Goal: Task Accomplishment & Management: Use online tool/utility

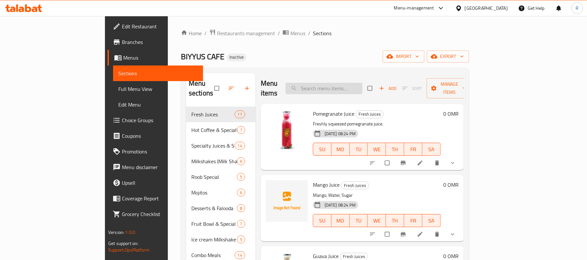
click at [362, 85] on input "search" at bounding box center [323, 88] width 77 height 11
paste input "_Falafel-Poratta"
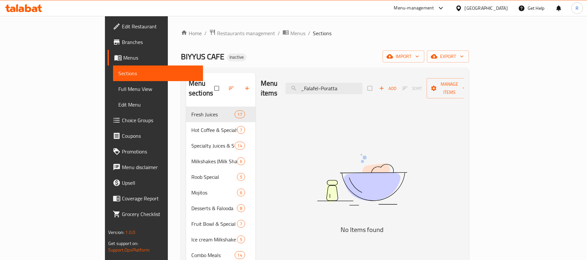
drag, startPoint x: 342, startPoint y: 84, endPoint x: 321, endPoint y: 92, distance: 21.9
click at [321, 92] on div "Menu items _Falafel-Poratta Add Sort Manage items" at bounding box center [362, 88] width 203 height 31
click at [355, 86] on input "Falafel-Poratta" at bounding box center [323, 88] width 77 height 11
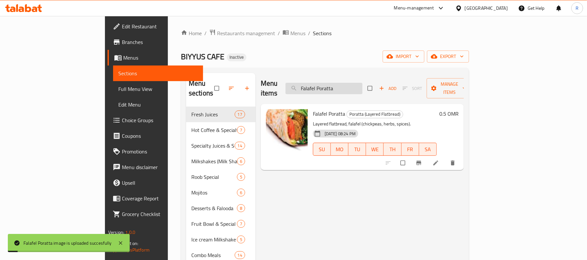
click at [362, 83] on input "Falafel Poratta" at bounding box center [323, 88] width 77 height 11
paste input "_Radiator-Toast"
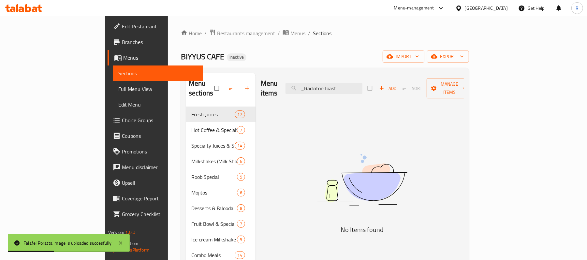
drag, startPoint x: 338, startPoint y: 88, endPoint x: 329, endPoint y: 90, distance: 9.2
click at [329, 90] on div "Menu items _Radiator-Toast Add Sort Manage items" at bounding box center [362, 88] width 203 height 31
click at [359, 85] on input "Radiator-Toast" at bounding box center [323, 88] width 77 height 11
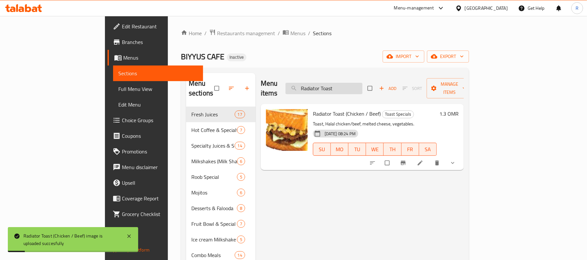
click at [362, 83] on input "Radiator Toast" at bounding box center [323, 88] width 77 height 11
paste input "Arabic-Club"
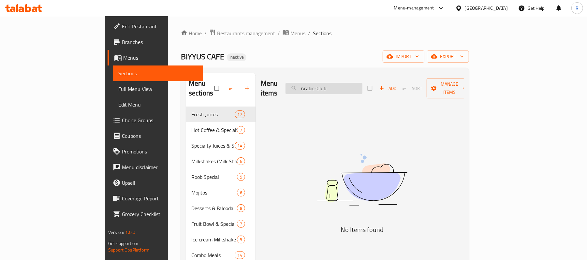
click at [362, 85] on input "Arabic-Club" at bounding box center [323, 88] width 77 height 11
paste input "salad"
click at [353, 89] on input "Arabic-salad" at bounding box center [323, 88] width 77 height 11
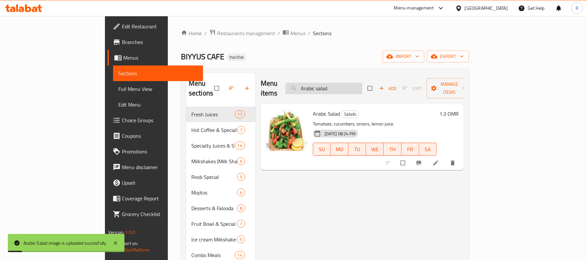
click at [362, 85] on input "Arabic salad" at bounding box center [323, 88] width 77 height 11
paste input "vocado-[PERSON_NAME]"
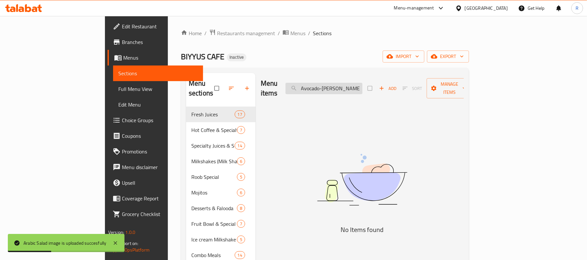
click at [361, 85] on input "Avocado-[PERSON_NAME]" at bounding box center [323, 88] width 77 height 11
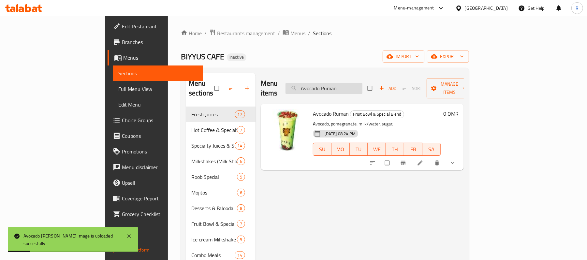
click at [362, 84] on input "Avocado Ruman" at bounding box center [323, 88] width 77 height 11
paste input "Beef-Burger"
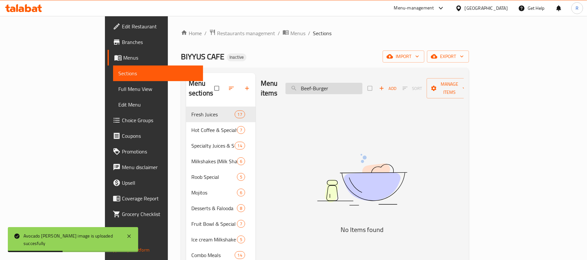
click at [351, 83] on input "Beef-Burger" at bounding box center [323, 88] width 77 height 11
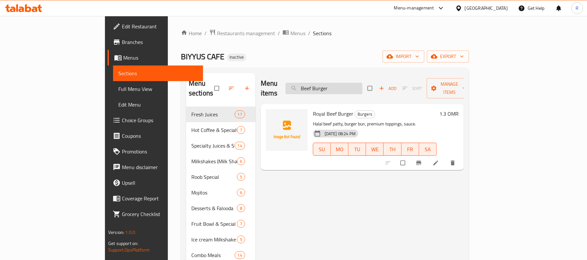
click at [362, 83] on input "Beef Burger" at bounding box center [323, 88] width 77 height 11
paste input "-Cheese-Fries"
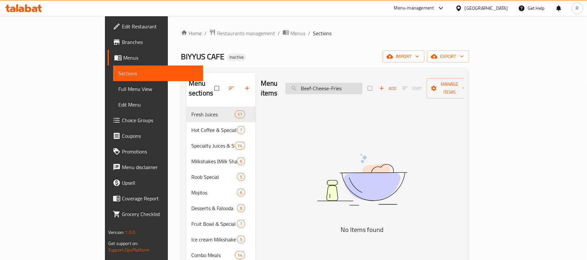
click at [349, 84] on input "Beef-Cheese-Fries" at bounding box center [323, 88] width 77 height 11
drag, startPoint x: 381, startPoint y: 84, endPoint x: 366, endPoint y: 91, distance: 17.1
click at [366, 91] on div "Menu items Beef Cheese Fries Add Sort Manage items" at bounding box center [362, 88] width 203 height 31
drag, startPoint x: 368, startPoint y: 84, endPoint x: 349, endPoint y: 90, distance: 20.3
click at [349, 90] on div "Menu items Beef Cheese Add Sort Manage items" at bounding box center [362, 88] width 203 height 31
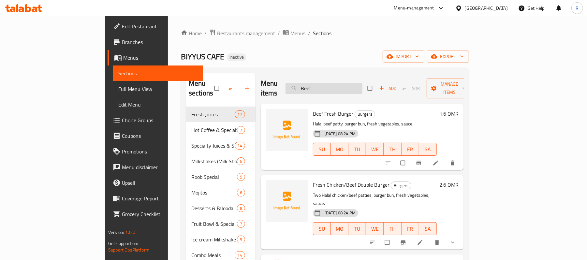
click at [362, 85] on input "Beef" at bounding box center [323, 88] width 77 height 11
paste input "-Fresh-Burger"
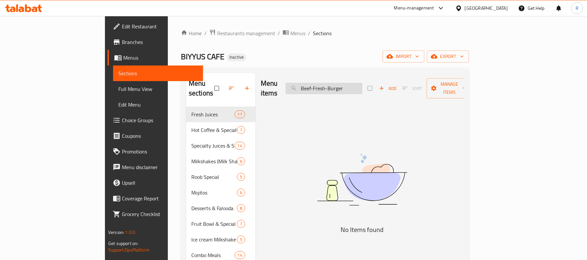
click at [362, 87] on input "Beef-Fresh-Burger" at bounding box center [323, 88] width 77 height 11
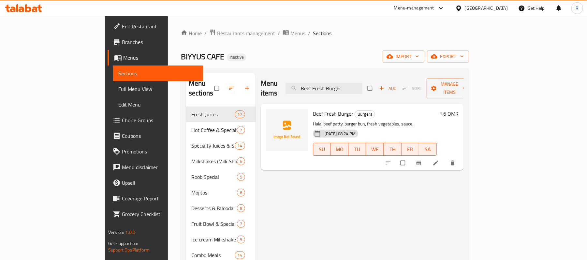
click at [401, 81] on div "Menu items Beef Fresh Burger Add Sort Manage items" at bounding box center [362, 88] width 203 height 31
click at [362, 83] on input "Beef Fresh Burger" at bounding box center [323, 88] width 77 height 11
paste input "-Nashif"
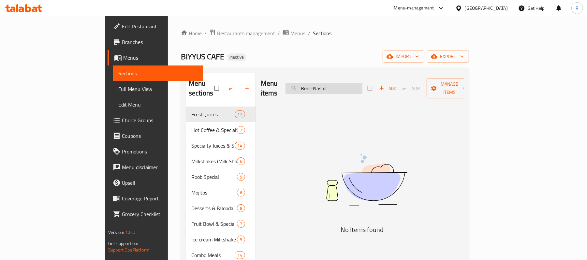
click at [351, 86] on input "Beef-Nashif" at bounding box center [323, 88] width 77 height 11
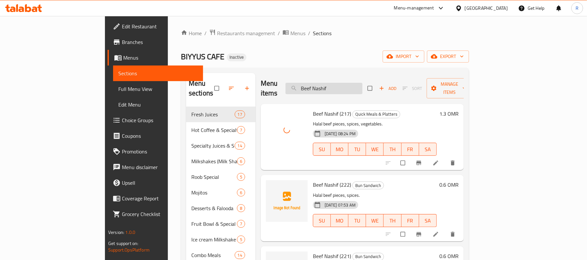
click at [362, 86] on input "Beef Nashif" at bounding box center [323, 88] width 77 height 11
paste input "-Sarookh"
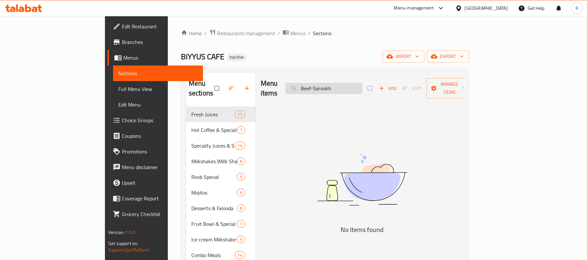
click at [351, 87] on input "Beef-Sarookh" at bounding box center [323, 88] width 77 height 11
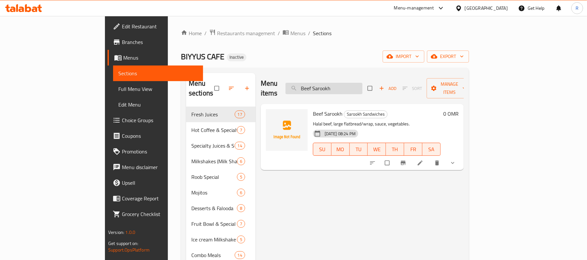
click at [362, 83] on input "Beef Sarookh" at bounding box center [323, 88] width 77 height 11
paste input "iyyus-SP-Avil-Milk"
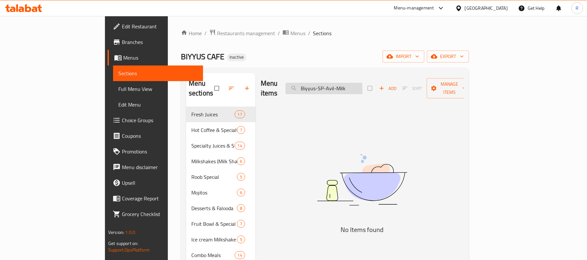
click at [354, 86] on input "Biyyus-SP-Avil-Milk" at bounding box center [323, 88] width 77 height 11
drag, startPoint x: 385, startPoint y: 84, endPoint x: 374, endPoint y: 89, distance: 11.1
click at [362, 89] on input "Biyyus SP Avil Milk" at bounding box center [323, 88] width 77 height 11
drag, startPoint x: 373, startPoint y: 89, endPoint x: 362, endPoint y: 94, distance: 12.4
click at [362, 94] on div "Menu items Biyyus SP Avil Milk Add Sort Manage items" at bounding box center [362, 88] width 203 height 31
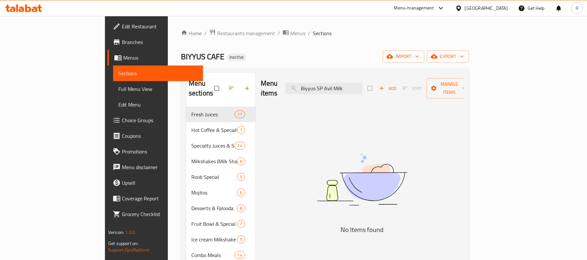
drag, startPoint x: 390, startPoint y: 83, endPoint x: 363, endPoint y: 92, distance: 28.6
click at [362, 93] on div "Menu items Biyyus SP Avil Milk Add Sort Manage items" at bounding box center [362, 88] width 203 height 31
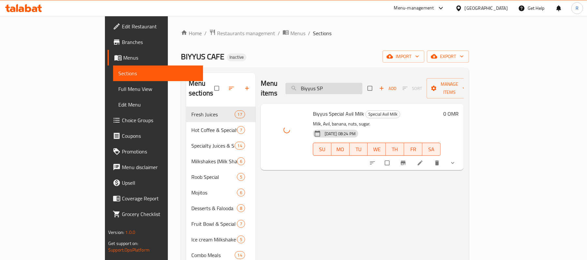
click at [362, 85] on input "Biyyus SP" at bounding box center [323, 88] width 77 height 11
paste input "-Special-Club"
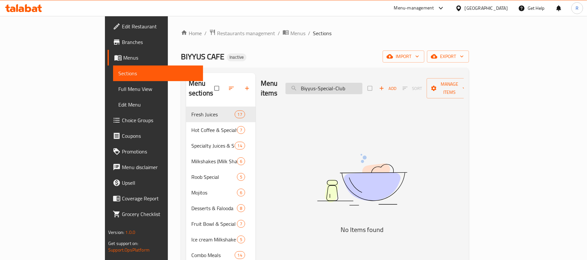
click at [362, 84] on input "Biyyus-Special-Club" at bounding box center [323, 88] width 77 height 11
paste input "oost-"
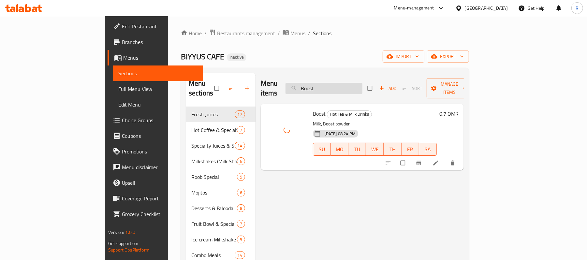
click at [362, 85] on input "Boost" at bounding box center [323, 88] width 77 height 11
paste input "urj-Al-Arab"
click at [351, 85] on input "Burj-Al-Arab" at bounding box center [323, 88] width 77 height 11
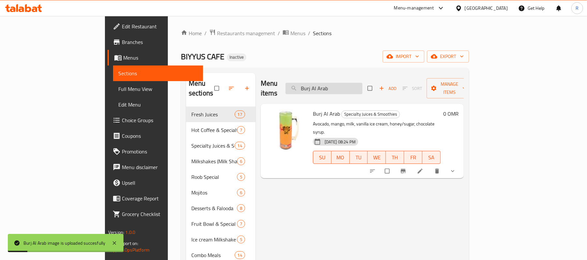
click at [362, 84] on input "Burj Al Arab" at bounding box center [323, 88] width 77 height 11
paste input "Caramel Frappe"
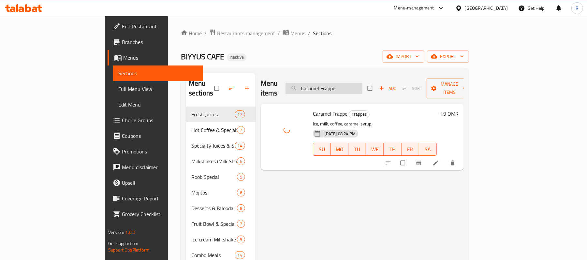
click at [362, 83] on input "Caramel Frappe" at bounding box center [323, 88] width 77 height 11
paste input "carrot"
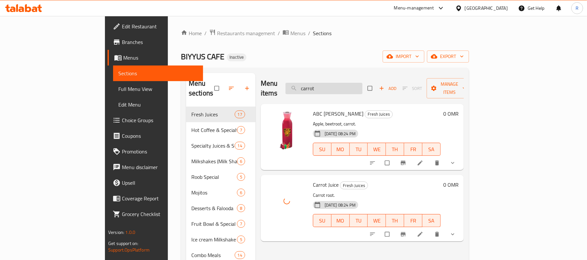
click at [365, 78] on div "Menu items carrot Add Sort Manage items" at bounding box center [362, 88] width 203 height 31
click at [362, 83] on input "carrot" at bounding box center [323, 88] width 77 height 11
paste input "Charger-Toas"
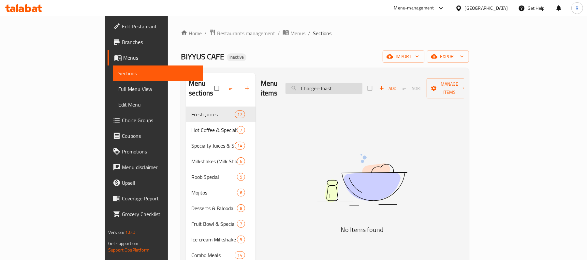
click at [360, 87] on input "Charger-Toast" at bounding box center [323, 88] width 77 height 11
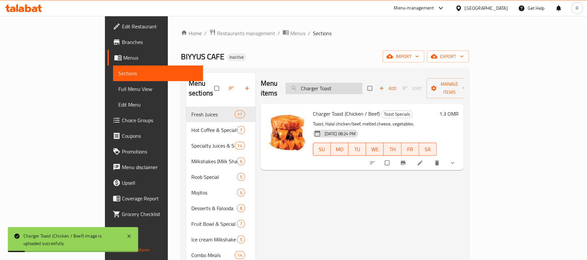
click at [362, 84] on input "Charger Toast" at bounding box center [323, 88] width 77 height 11
paste input "eese-Chips-Hotdog"
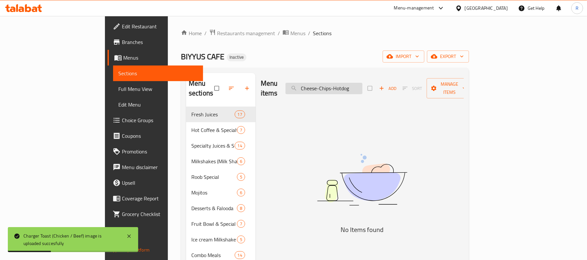
click at [356, 85] on input "Cheese-Chips-Hotdog" at bounding box center [323, 88] width 77 height 11
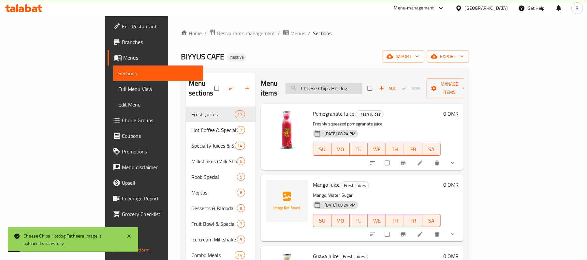
click at [362, 85] on input "Cheese Chips Hotdog" at bounding box center [323, 88] width 77 height 11
paste input "-Egg-Fatheera"
click at [353, 87] on input "Cheese-Egg-Fatheera" at bounding box center [323, 88] width 77 height 11
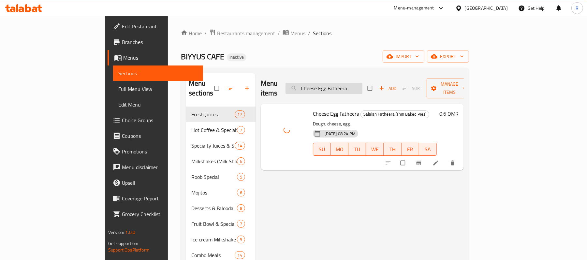
click at [362, 83] on input "Cheese Egg Fatheera" at bounding box center [323, 88] width 77 height 11
paste input "-Egg-Honey"
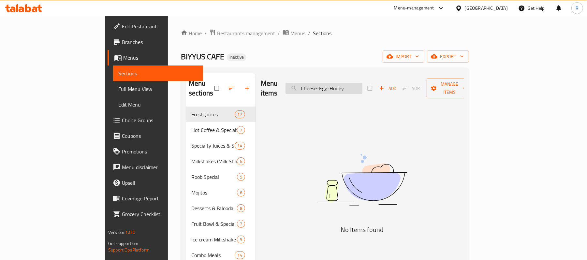
click at [356, 89] on input "Cheese-Egg-Honey" at bounding box center [323, 88] width 77 height 11
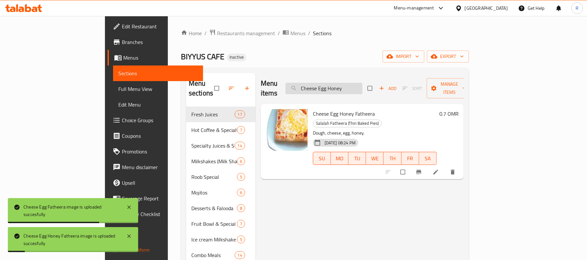
click at [357, 83] on input "Cheese Egg Honey" at bounding box center [323, 88] width 77 height 11
paste input "-Egg-Regag"
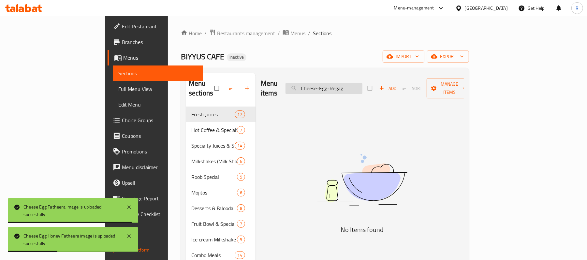
click at [356, 85] on input "Cheese-Egg-Regag" at bounding box center [323, 88] width 77 height 11
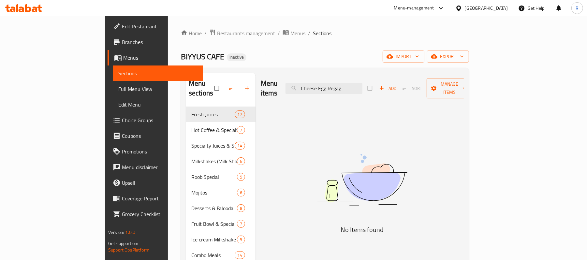
drag, startPoint x: 383, startPoint y: 85, endPoint x: 363, endPoint y: 91, distance: 21.3
click at [363, 91] on div "Menu items Cheese Egg Regag Add Sort Manage items" at bounding box center [362, 88] width 203 height 31
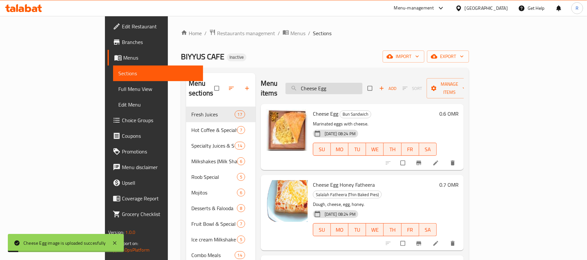
click at [362, 84] on input "Cheese Egg" at bounding box center [323, 88] width 77 height 11
paste input "-Fries"
click at [357, 86] on input "Cheese-Fries" at bounding box center [323, 88] width 77 height 11
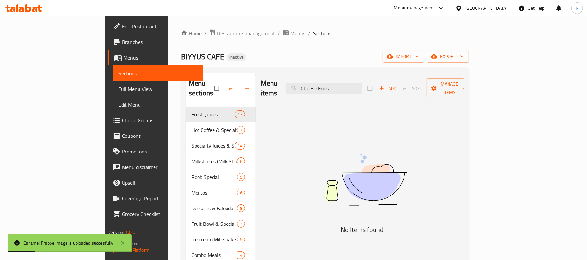
drag, startPoint x: 371, startPoint y: 85, endPoint x: 356, endPoint y: 93, distance: 16.9
click at [356, 93] on div "Menu items Cheese Fries Add Sort Manage items" at bounding box center [362, 88] width 203 height 31
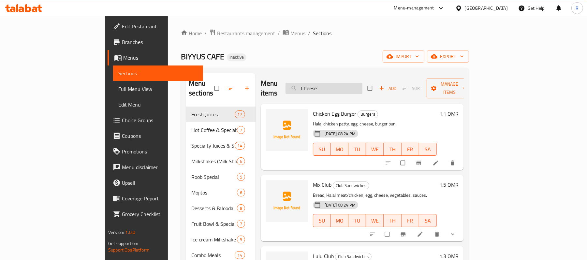
click at [362, 89] on input "Cheese" at bounding box center [323, 88] width 77 height 11
paste input "-Honey-Fatheera"
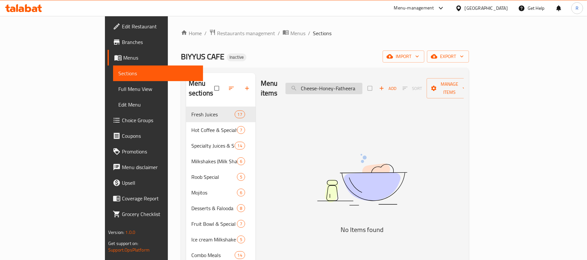
click at [362, 88] on input "Cheese-Honey-Fatheera" at bounding box center [323, 88] width 77 height 11
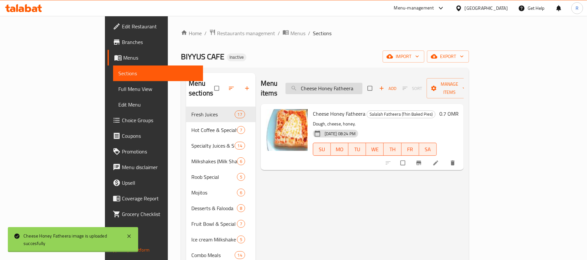
click at [362, 83] on input "Cheese Honey Fatheera" at bounding box center [323, 88] width 77 height 11
paste input "-Jam-Slice"
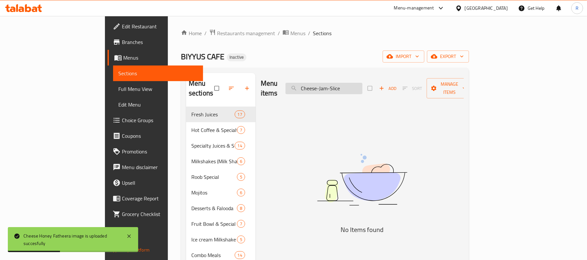
click at [355, 85] on input "Cheese-Jam-Slice" at bounding box center [323, 88] width 77 height 11
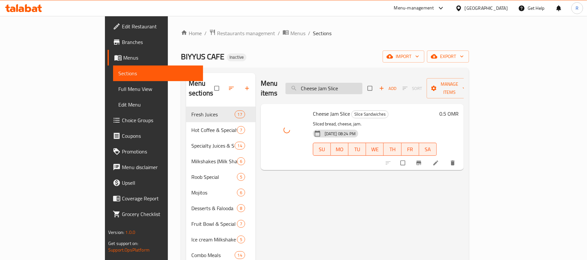
click at [362, 83] on input "Cheese Jam Slice" at bounding box center [323, 88] width 77 height 11
paste input "-Nutella"
click at [357, 87] on input "Cheese-Nutella" at bounding box center [323, 88] width 77 height 11
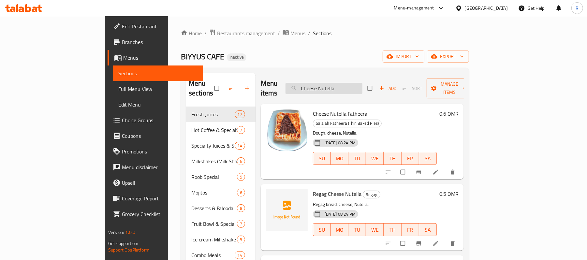
click at [362, 83] on input "Cheese Nutella" at bounding box center [323, 88] width 77 height 11
paste input "-Nutella--[GEOGRAPHIC_DATA]-Chips"
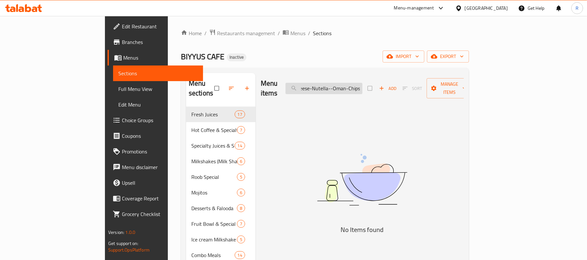
click at [351, 85] on input "Cheese-Nutella--Oman-Chips" at bounding box center [323, 88] width 77 height 11
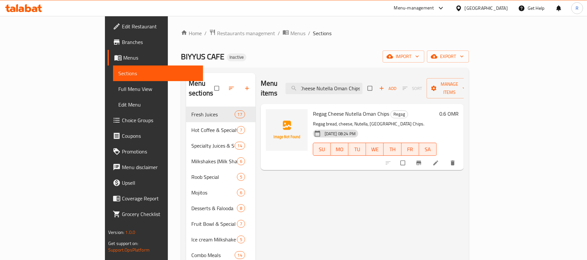
scroll to position [0, 0]
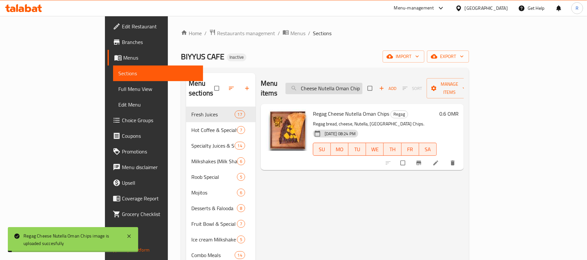
click at [351, 89] on input "Cheese Nutella Oman Chips" at bounding box center [323, 88] width 77 height 11
paste input "-[GEOGRAPHIC_DATA]-"
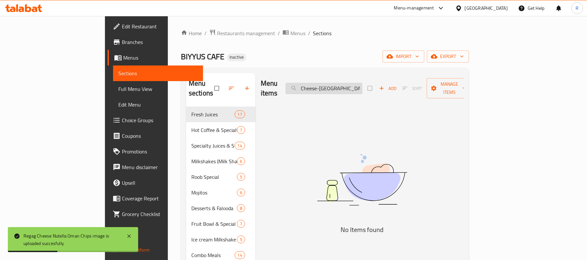
click at [357, 85] on input "Cheese-[GEOGRAPHIC_DATA]-Chips" at bounding box center [323, 88] width 77 height 11
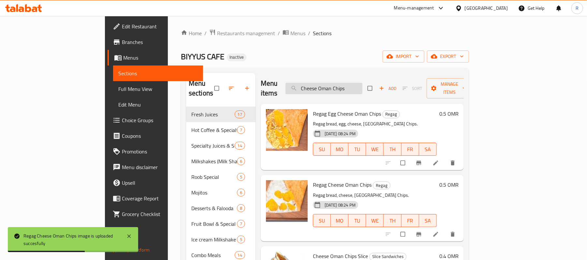
drag, startPoint x: 383, startPoint y: 93, endPoint x: 381, endPoint y: 84, distance: 8.9
click at [383, 93] on div "Menu items Cheese Oman Chips Add Sort Manage items" at bounding box center [362, 88] width 203 height 31
click at [362, 84] on input "Cheese Oman Chips" at bounding box center [323, 88] width 77 height 11
click at [362, 83] on input "Cheese Oman Chips" at bounding box center [323, 88] width 77 height 11
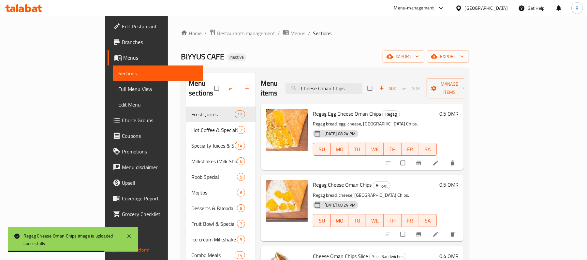
paste input "-Regag--"
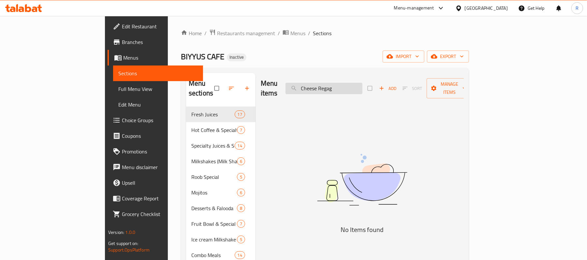
click at [362, 88] on input "Cheese Regag" at bounding box center [323, 88] width 77 height 11
drag, startPoint x: 356, startPoint y: 87, endPoint x: 312, endPoint y: 95, distance: 45.1
click at [314, 94] on div "Menu items Cheese Regag Add Sort Manage items" at bounding box center [362, 88] width 203 height 31
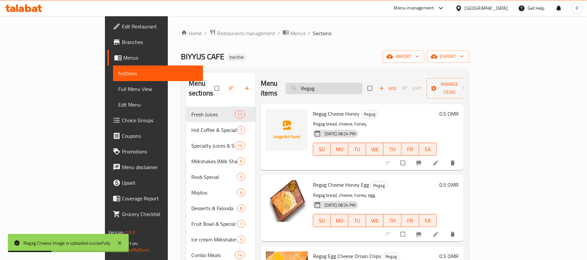
click at [362, 86] on input "Regag" at bounding box center [323, 88] width 77 height 11
paste input "Chi.-Chilli-Poratta"
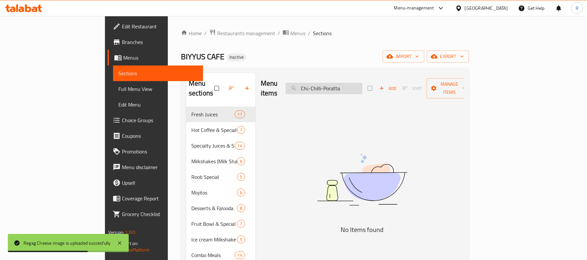
click at [347, 85] on input "Chi.-Chilli-Poratta" at bounding box center [323, 88] width 77 height 11
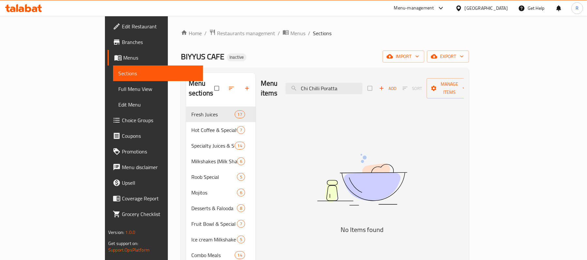
drag, startPoint x: 362, startPoint y: 88, endPoint x: 357, endPoint y: 92, distance: 6.3
click at [357, 92] on div "Menu items Chi Chilli Poratta Add Sort Manage items" at bounding box center [362, 88] width 203 height 31
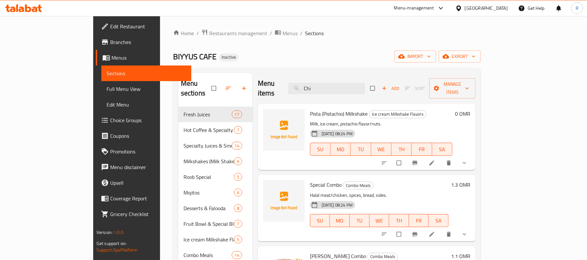
click at [364, 77] on div "Menu items Chi Add Sort Manage items" at bounding box center [367, 88] width 218 height 31
click at [360, 85] on input "Chi" at bounding box center [326, 88] width 77 height 11
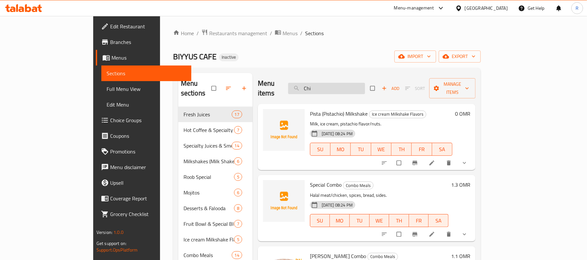
paste input ".-Double-Burger"
click at [347, 84] on input "Chi.-Double-Burger" at bounding box center [326, 88] width 77 height 11
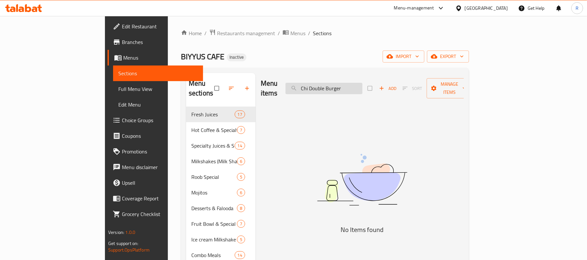
drag, startPoint x: 346, startPoint y: 85, endPoint x: 333, endPoint y: 89, distance: 13.1
click at [338, 87] on input "Chi Double Burger" at bounding box center [323, 88] width 77 height 11
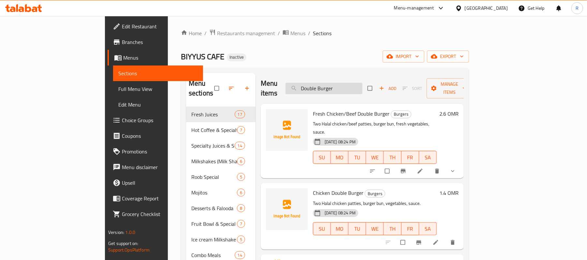
click at [362, 84] on input "Double Burger" at bounding box center [323, 88] width 77 height 11
paste input "chicken 65 noodles_"
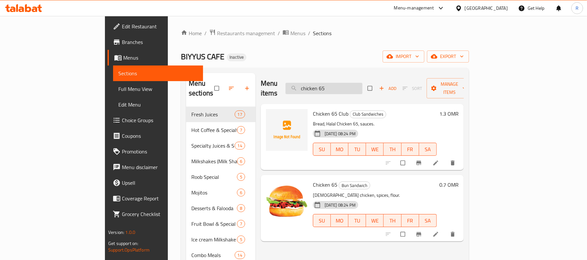
click at [362, 87] on input "chicken 65" at bounding box center [323, 88] width 77 height 11
paste input "noodles_"
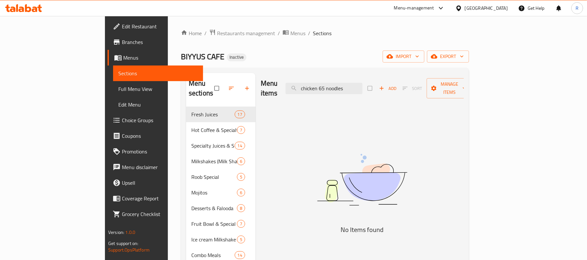
drag, startPoint x: 361, startPoint y: 85, endPoint x: 302, endPoint y: 90, distance: 59.2
click at [303, 90] on div "Menu items chicken 65 noodles Add Sort Manage items" at bounding box center [362, 88] width 203 height 31
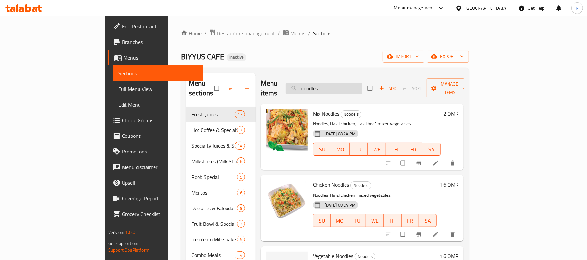
click at [362, 83] on input "noodles" at bounding box center [323, 88] width 77 height 11
paste input "Chicken Falafel"
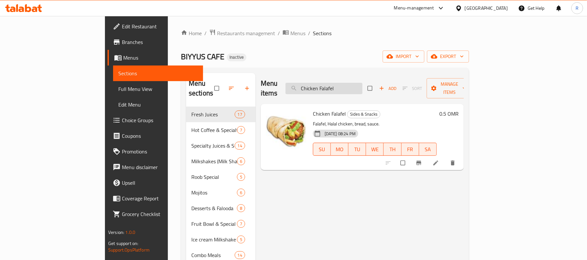
click at [362, 87] on input "Chicken Falafel" at bounding box center [323, 88] width 77 height 11
paste input "-Egg-Burger"
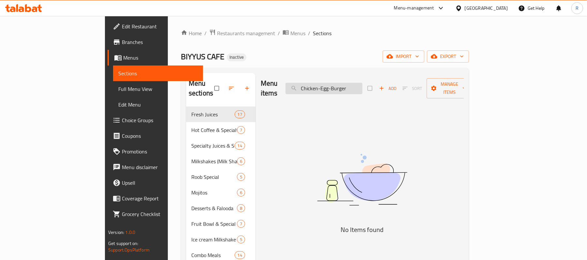
click at [362, 83] on input "Chicken-Egg-Burger" at bounding box center [323, 88] width 77 height 11
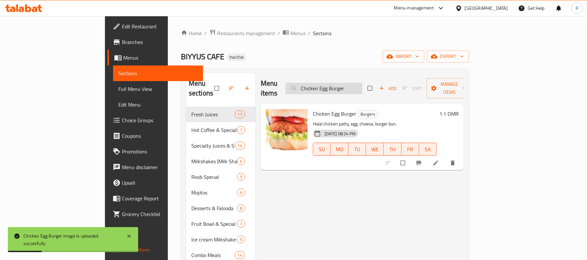
click at [362, 86] on input "Chicken Egg Burger" at bounding box center [323, 88] width 77 height 11
drag, startPoint x: 375, startPoint y: 86, endPoint x: 375, endPoint y: 94, distance: 7.8
click at [362, 87] on input "Chicken Egg Burger" at bounding box center [323, 88] width 77 height 11
paste input "-Nashif"
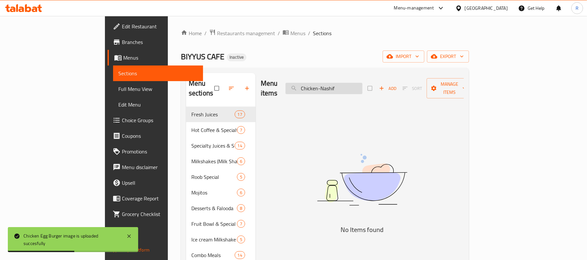
click at [356, 85] on input "Chicken-Nashif" at bounding box center [323, 88] width 77 height 11
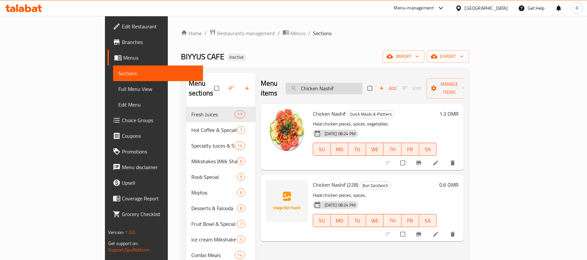
click at [362, 83] on input "Chicken Nashif" at bounding box center [323, 88] width 77 height 11
paste input "-Popcorn"
click at [360, 85] on input "Chicken-Popcorn" at bounding box center [323, 88] width 77 height 11
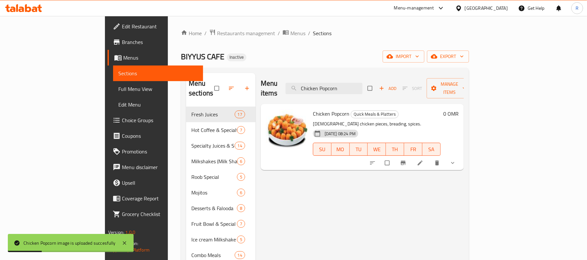
click at [354, 92] on div "Menu items Chicken Popcorn Add Sort Manage items" at bounding box center [362, 88] width 203 height 31
click at [353, 83] on input "Chicken Popcorn" at bounding box center [323, 88] width 77 height 11
paste input "-Sarookh"
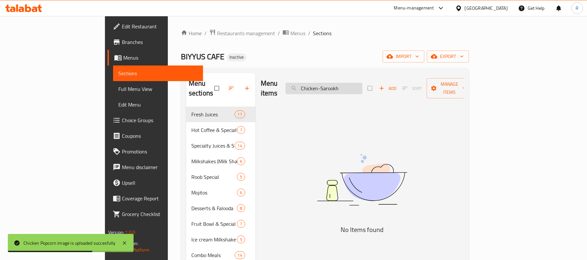
click at [360, 85] on input "Chicken-Sarookh" at bounding box center [323, 88] width 77 height 11
click at [357, 84] on input "Chicken-Sarookh" at bounding box center [323, 88] width 77 height 11
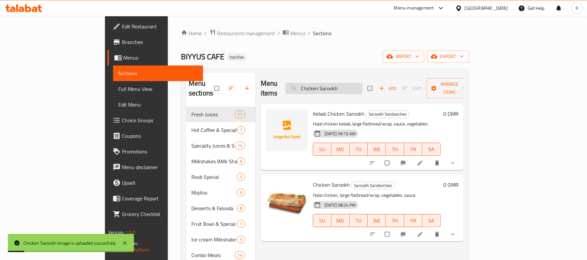
click at [362, 83] on input "Chicken Sarookh" at bounding box center [323, 88] width 77 height 11
paste input "ocktail-[GEOGRAPHIC_DATA]"
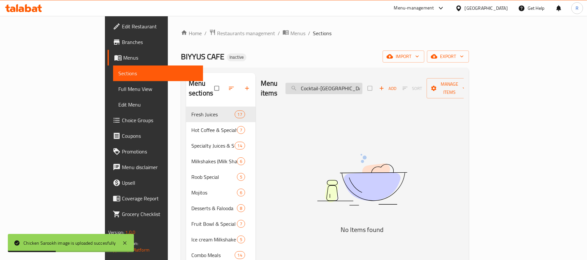
click at [357, 86] on input "Cocktail-[GEOGRAPHIC_DATA]" at bounding box center [323, 88] width 77 height 11
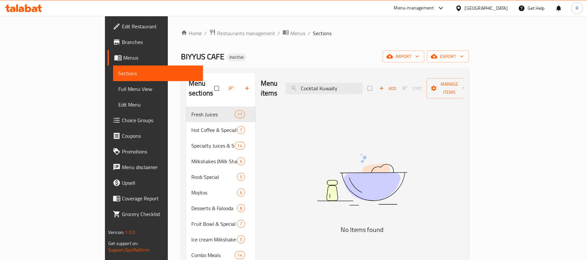
drag, startPoint x: 375, startPoint y: 85, endPoint x: 355, endPoint y: 96, distance: 23.5
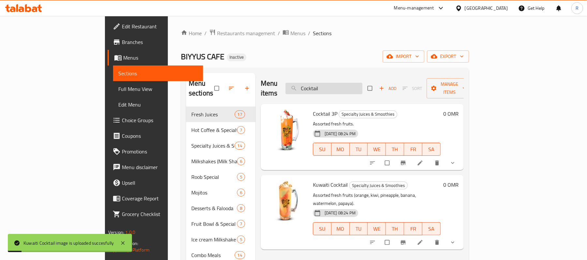
click at [362, 83] on input "Cocktail" at bounding box center [323, 88] width 77 height 11
paste input "corn-flakes"
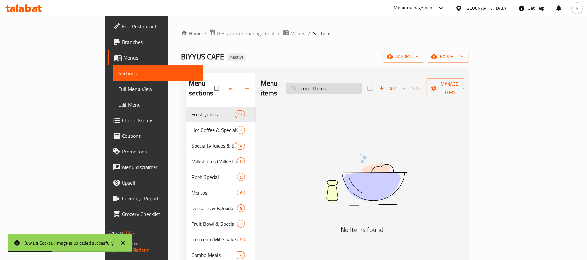
click at [349, 86] on input "corn-flakes" at bounding box center [323, 88] width 77 height 11
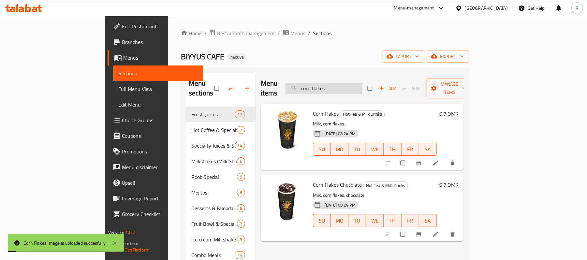
click at [362, 83] on input "corn flakes" at bounding box center [323, 88] width 77 height 11
paste input "Dinner-Meal"
click at [355, 86] on input "Dinner-Meal" at bounding box center [323, 88] width 77 height 11
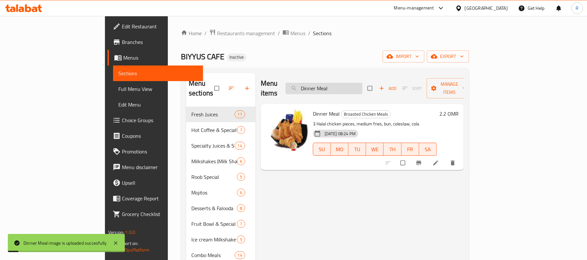
click at [362, 83] on input "Dinner Meal" at bounding box center [323, 88] width 77 height 11
paste input "Egg Falafe"
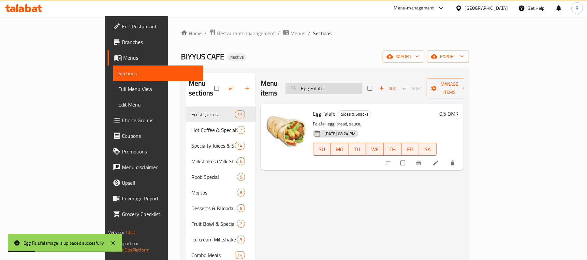
click at [362, 83] on input "Egg Falafel" at bounding box center [323, 88] width 77 height 11
paste input "-Cheese"
click at [350, 85] on input "Egg-Cheese" at bounding box center [323, 88] width 77 height 11
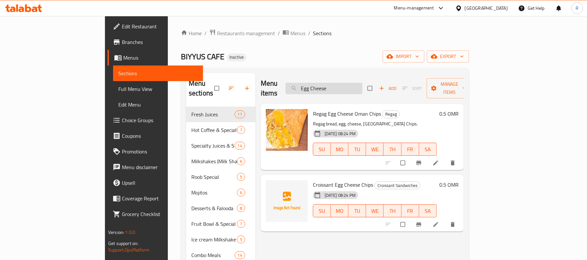
click at [362, 83] on input "Egg Cheese" at bounding box center [323, 88] width 77 height 11
paste input "-Fatheera"
click at [348, 83] on input "Egg-Fatheera" at bounding box center [323, 88] width 77 height 11
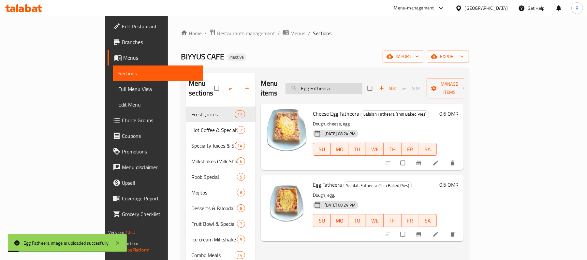
click at [362, 85] on input "Egg Fatheera" at bounding box center [323, 88] width 77 height 11
paste input "Fantasia Bahariy"
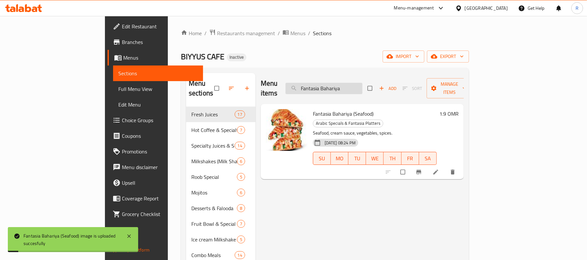
click at [362, 83] on input "Fantasia Bahariya" at bounding box center [323, 88] width 77 height 11
paste input "-Chicken"
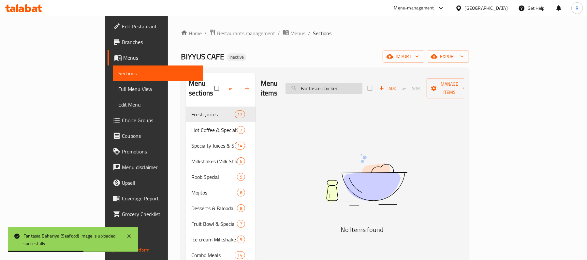
click at [359, 85] on input "Fantasia-Chicken" at bounding box center [323, 88] width 77 height 11
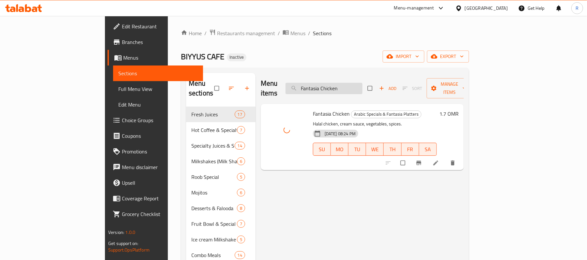
click at [362, 83] on input "Fantasia Chicken" at bounding box center [323, 88] width 77 height 11
paste input "illet-Combo"
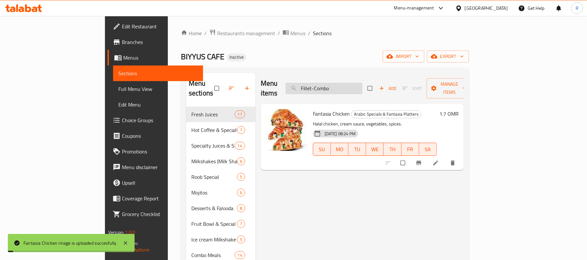
click at [351, 83] on input "Fillet-Combo" at bounding box center [323, 88] width 77 height 11
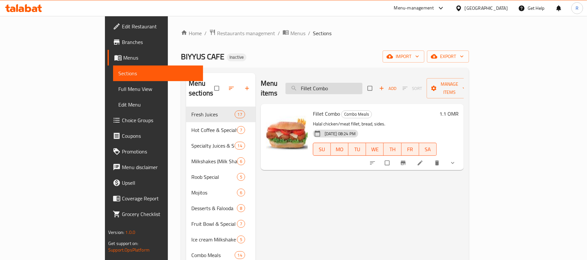
click at [362, 83] on input "Fillet Combo" at bounding box center [323, 88] width 77 height 11
paste input "flask-tea"
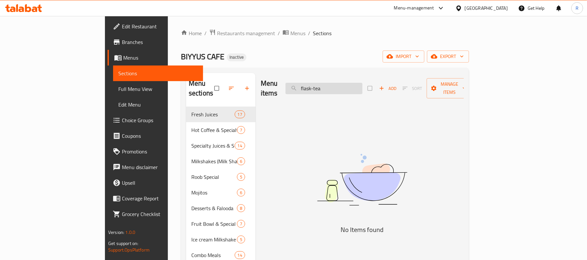
click at [351, 89] on input "flask-tea" at bounding box center [323, 88] width 77 height 11
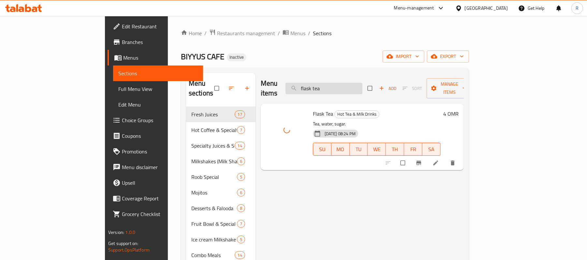
click at [359, 84] on input "flask tea" at bounding box center [323, 88] width 77 height 11
paste input "-"
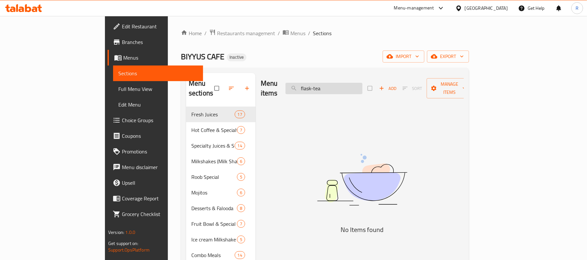
click at [351, 85] on input "flask-tea" at bounding box center [323, 88] width 77 height 11
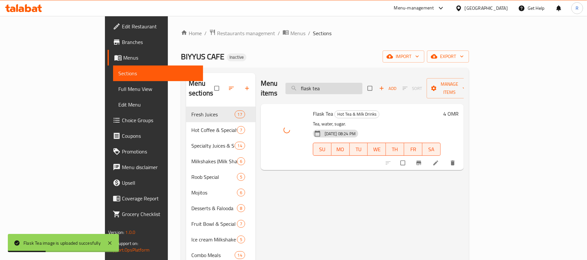
click at [362, 83] on input "flask tea" at bounding box center [323, 88] width 77 height 11
paste input "[PERSON_NAME]"
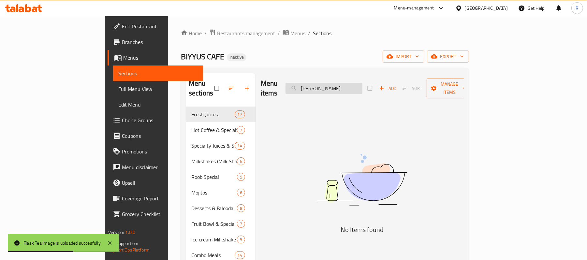
click at [361, 84] on input "[PERSON_NAME]" at bounding box center [323, 88] width 77 height 11
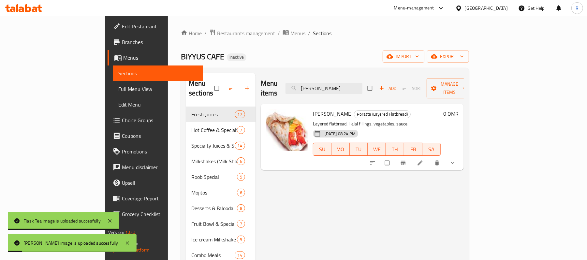
click at [400, 81] on div "Menu items [PERSON_NAME] Add Sort Manage items" at bounding box center [362, 88] width 203 height 31
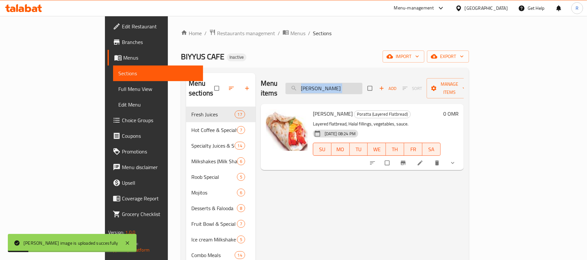
click at [362, 83] on input "[PERSON_NAME]" at bounding box center [323, 88] width 77 height 11
paste input "[PERSON_NAME]-Toast"
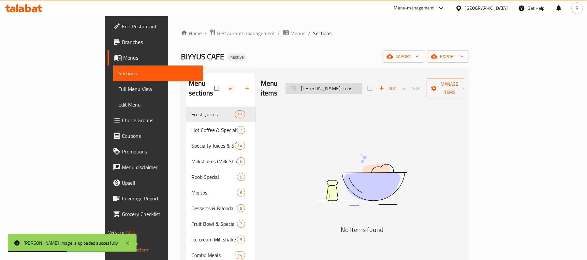
click at [361, 84] on input "[PERSON_NAME]-Toast" at bounding box center [323, 88] width 77 height 11
drag, startPoint x: 389, startPoint y: 84, endPoint x: 359, endPoint y: 89, distance: 30.7
click at [359, 89] on input "[PERSON_NAME] Toast" at bounding box center [323, 88] width 77 height 11
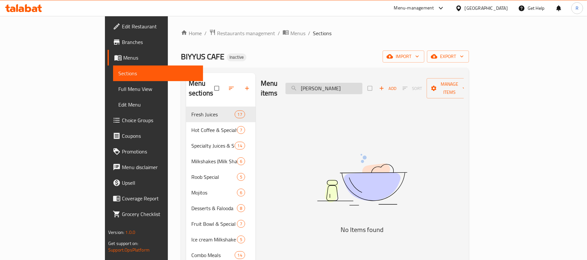
click at [362, 83] on input "[PERSON_NAME]" at bounding box center [323, 88] width 77 height 11
drag, startPoint x: 392, startPoint y: 79, endPoint x: 386, endPoint y: 89, distance: 11.7
click at [362, 83] on input "[PERSON_NAME]" at bounding box center [323, 88] width 77 height 11
paste input "esh-Chi-Beef-Double-Burger"
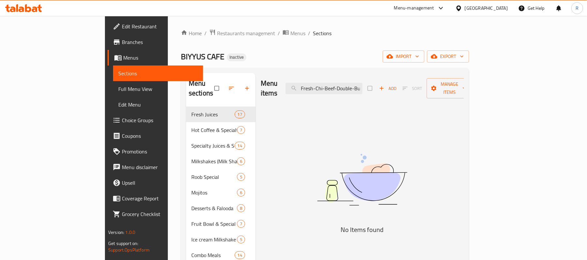
scroll to position [0, 10]
click at [362, 83] on input "Fresh-Chi-Beef-Double-Burger" at bounding box center [323, 88] width 77 height 11
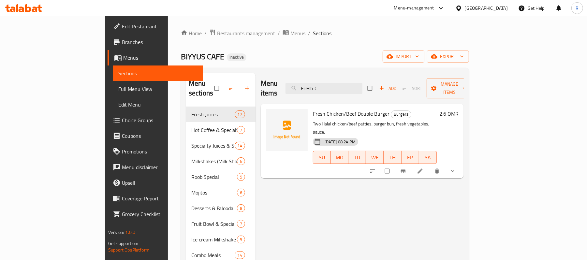
click at [461, 164] on button "show more" at bounding box center [453, 171] width 16 height 14
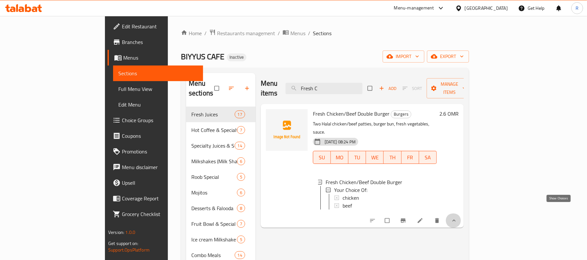
click at [457, 217] on icon "show more" at bounding box center [454, 220] width 7 height 7
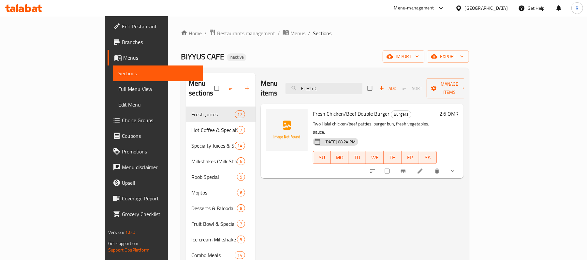
click at [376, 91] on div "Menu items Fresh C Add Sort Manage items" at bounding box center [362, 88] width 203 height 31
click at [362, 83] on input "Fresh C" at bounding box center [323, 88] width 77 height 11
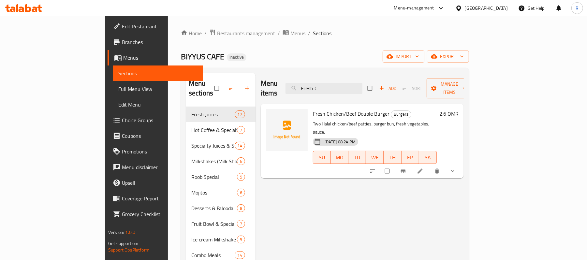
paste input "-MilkTea"
click at [354, 85] on input "Fresh-MilkTea" at bounding box center [323, 88] width 77 height 11
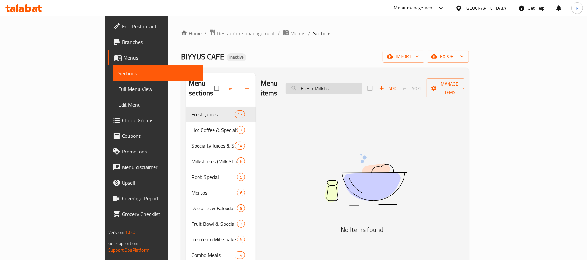
click at [362, 87] on input "Fresh MilkTea" at bounding box center [323, 88] width 77 height 11
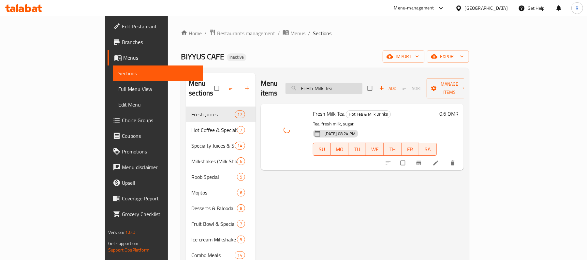
click at [362, 84] on input "Fresh Milk Tea" at bounding box center [323, 88] width 77 height 11
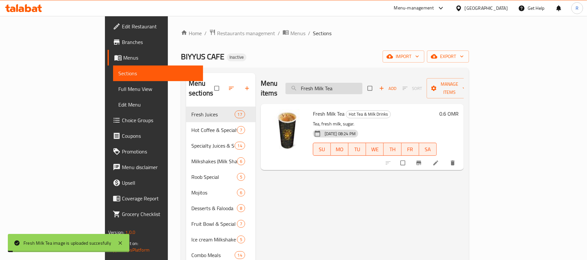
paste input "uit-Tabakath"
click at [352, 85] on input "Fruit-Tabakath" at bounding box center [323, 88] width 77 height 11
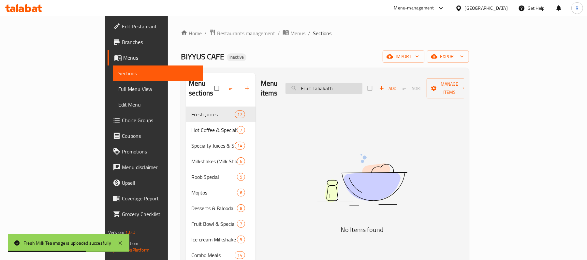
click at [362, 86] on input "Fruit Tabakath" at bounding box center [323, 88] width 77 height 11
drag, startPoint x: 375, startPoint y: 82, endPoint x: 353, endPoint y: 92, distance: 24.2
click at [352, 92] on div "Menu items Fruit Tabakath Add Sort Manage items" at bounding box center [362, 88] width 203 height 31
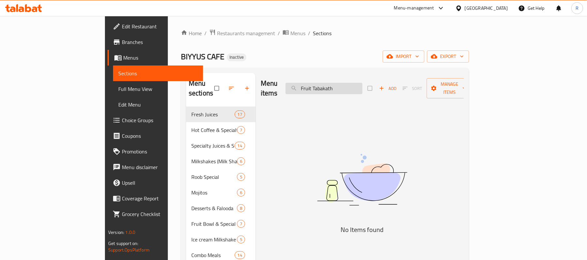
click at [352, 84] on input "Fruit Tabakath" at bounding box center [323, 88] width 77 height 11
drag, startPoint x: 350, startPoint y: 84, endPoint x: 321, endPoint y: 91, distance: 29.6
click at [324, 91] on div "Menu items Fruit Tabakath Add Sort Manage items" at bounding box center [362, 88] width 203 height 31
click at [362, 83] on input "Tabakath" at bounding box center [323, 88] width 77 height 11
click at [357, 85] on input "Fruit Tabakath" at bounding box center [323, 88] width 77 height 11
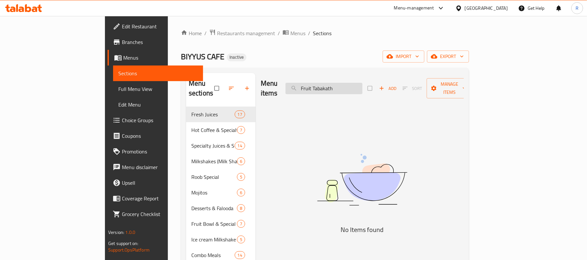
click at [357, 85] on input "Fruit Tabakath" at bounding box center [323, 88] width 77 height 11
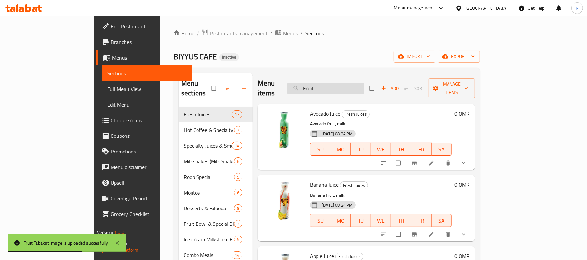
click at [364, 83] on input "Fruit" at bounding box center [325, 88] width 77 height 11
paste input "Galaxy"
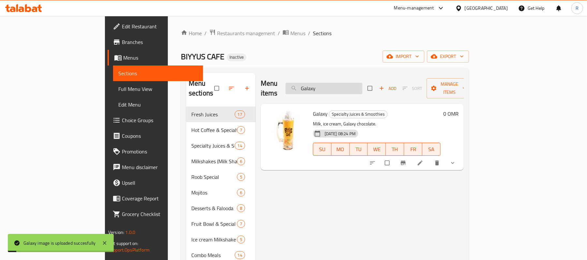
click at [362, 86] on input "Galaxy" at bounding box center [323, 88] width 77 height 11
paste input "reen Tea Frappe"
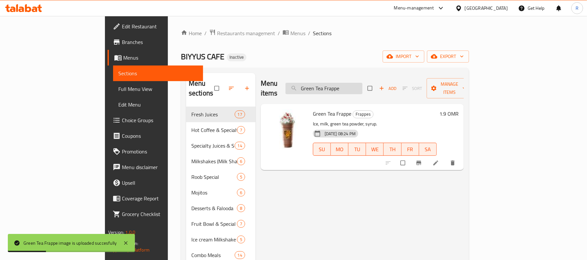
click at [362, 83] on input "Green Tea Frappe" at bounding box center [323, 88] width 77 height 11
paste input "green-salad"
click at [354, 87] on input "green-salad" at bounding box center [323, 88] width 77 height 11
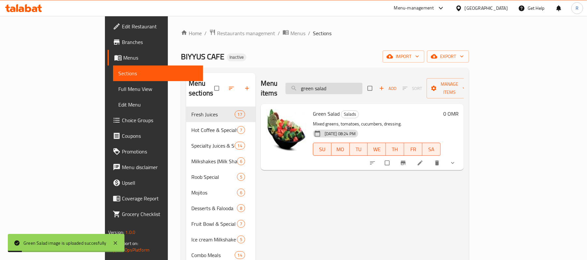
click at [362, 85] on input "green salad" at bounding box center [323, 88] width 77 height 11
paste input "Grilled Pepperi Chicken"
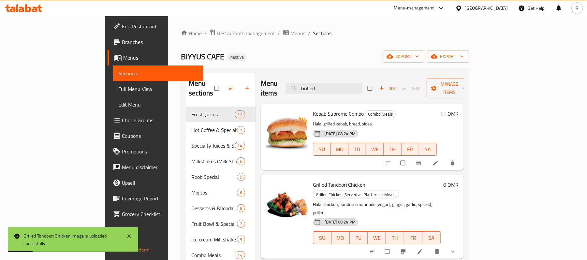
click at [376, 93] on div "Menu items Grilled Add Sort Manage items" at bounding box center [362, 88] width 203 height 31
click at [362, 83] on input "Grilled" at bounding box center [323, 88] width 77 height 11
paste input "Hotdog-"
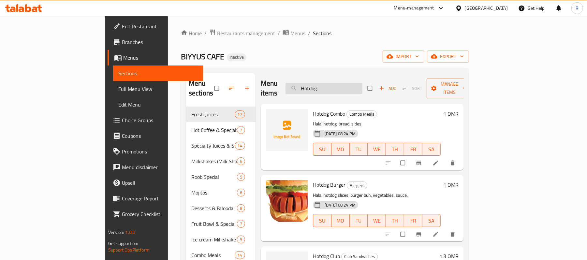
click at [362, 89] on input "Hotdog" at bounding box center [323, 88] width 77 height 11
paste input "-Cheese-Fatheera"
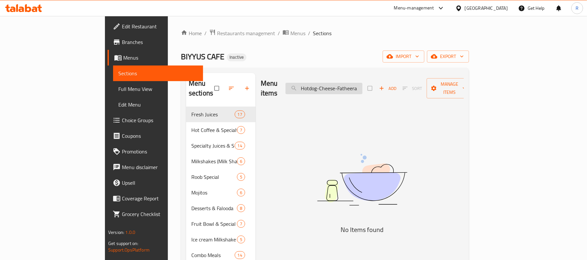
click at [358, 87] on input "Hotdog-Cheese-Fatheera" at bounding box center [323, 88] width 77 height 11
click at [357, 87] on input "Hotdog-Cheese-Fatheera" at bounding box center [323, 88] width 77 height 11
click at [362, 86] on input "Hotdog Cheese-Fatheera" at bounding box center [323, 88] width 77 height 11
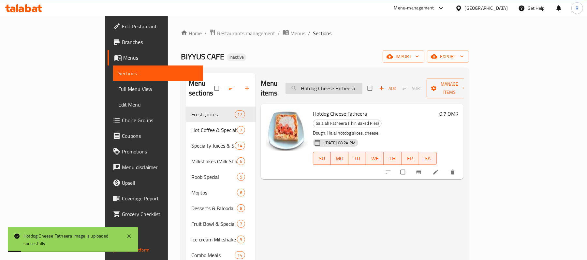
click at [362, 83] on input "Hotdog Cheese Fatheera" at bounding box center [323, 88] width 77 height 11
paste input "-Cheese-Fries"
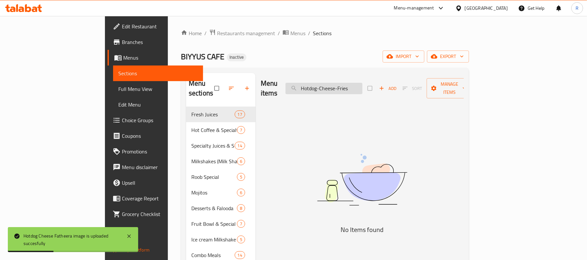
click at [356, 83] on input "Hotdog-Cheese-Fries" at bounding box center [323, 88] width 77 height 11
click at [362, 85] on input "Hotdog Cheese-Fries" at bounding box center [323, 88] width 77 height 11
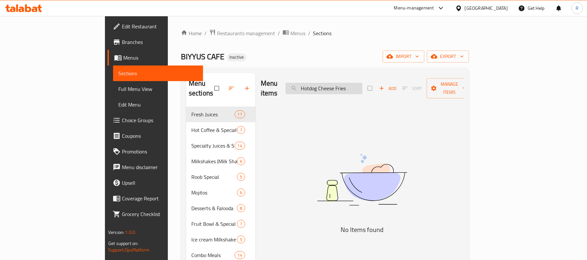
drag, startPoint x: 385, startPoint y: 82, endPoint x: 371, endPoint y: 89, distance: 15.5
click at [362, 89] on input "Hotdog Cheese Fries" at bounding box center [323, 88] width 77 height 11
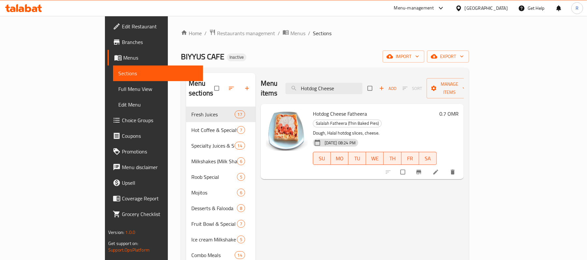
drag, startPoint x: 355, startPoint y: 84, endPoint x: 304, endPoint y: 108, distance: 56.6
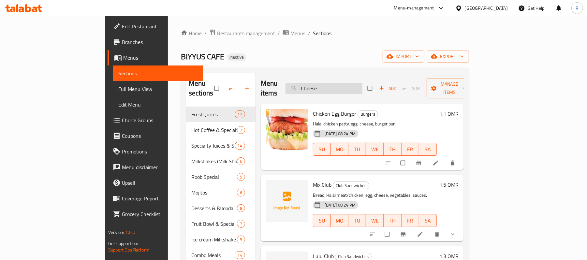
click at [362, 84] on input "Cheese" at bounding box center [323, 88] width 77 height 11
paste input "Hotdog-Combo"
click at [356, 87] on input "Hotdog-Combo" at bounding box center [323, 88] width 77 height 11
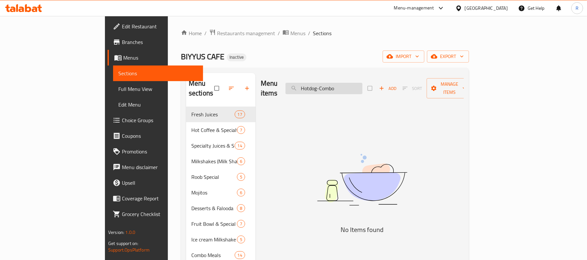
click at [354, 86] on input "Hotdog-Combo" at bounding box center [323, 88] width 77 height 11
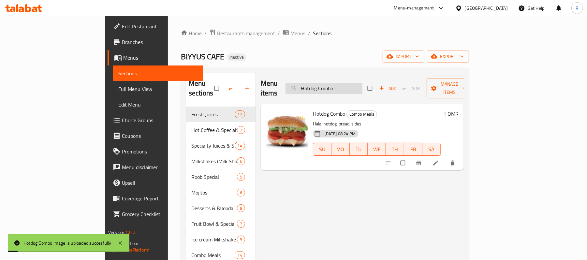
click at [362, 85] on input "Hotdog Combo" at bounding box center [323, 88] width 77 height 11
paste input "-Croissant"
click at [358, 86] on input "Hotdog-Croissant" at bounding box center [323, 88] width 77 height 11
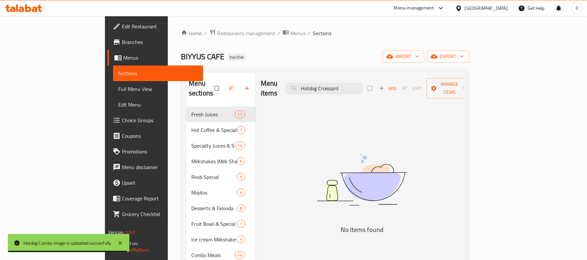
drag, startPoint x: 379, startPoint y: 84, endPoint x: 353, endPoint y: 93, distance: 27.1
click at [353, 93] on div "Menu items Hotdog Croissant Add Sort Manage items" at bounding box center [362, 88] width 203 height 31
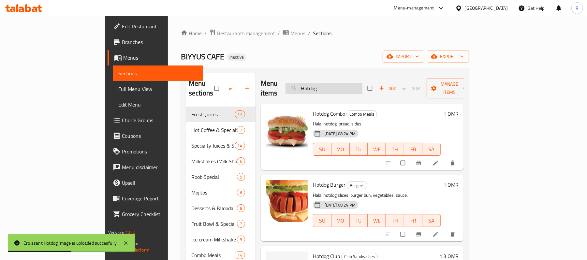
click at [359, 84] on input "Hotdog" at bounding box center [323, 88] width 77 height 11
paste input "Iced Latte"
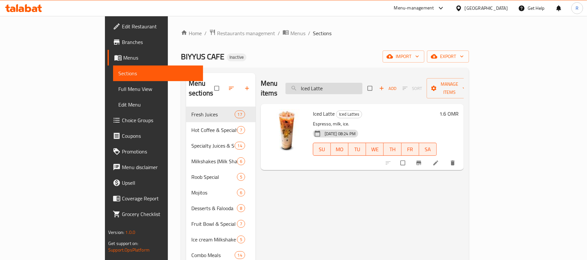
click at [362, 83] on input "Iced Latte" at bounding box center [323, 88] width 77 height 11
paste input "Jumbo-Prawns-Combo"
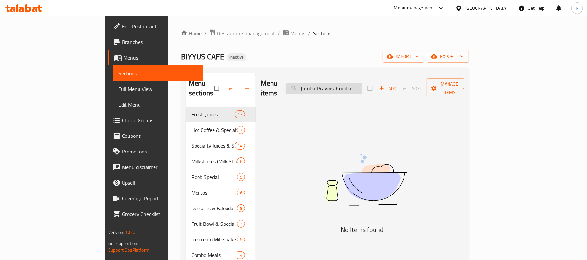
click at [355, 84] on input "Jumbo-Prawns-Combo" at bounding box center [323, 88] width 77 height 11
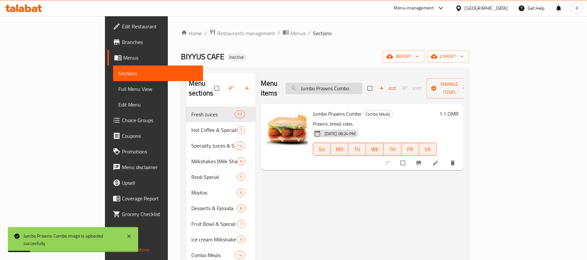
click at [362, 83] on input "Jumbo Prawns Combo" at bounding box center [323, 88] width 77 height 11
paste input "Karak-Saffron"
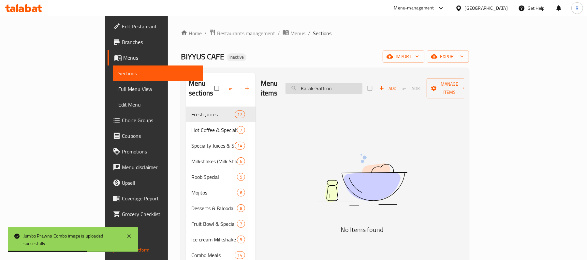
click at [352, 84] on input "Karak-Saffron" at bounding box center [323, 88] width 77 height 11
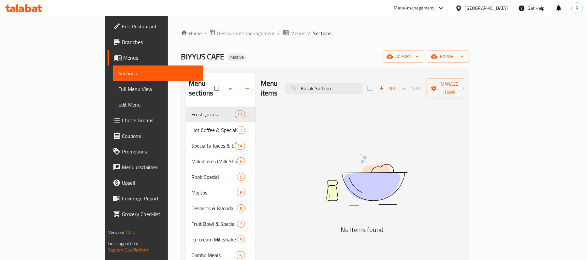
drag, startPoint x: 353, startPoint y: 85, endPoint x: 327, endPoint y: 93, distance: 26.8
click at [330, 93] on div "Menu items Karak Saffron Add Sort Manage items" at bounding box center [362, 88] width 203 height 31
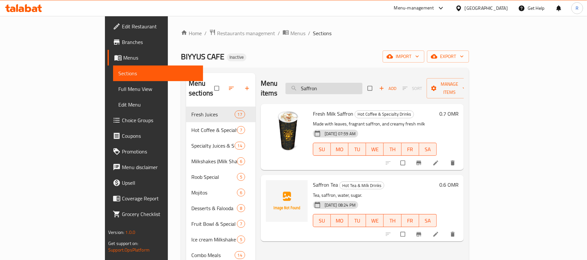
click at [362, 83] on input "Saffron" at bounding box center [323, 88] width 77 height 11
paste input "Kashmiri-Tea"
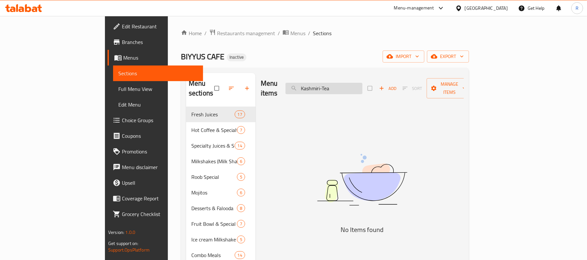
click at [362, 88] on input "Kashmiri-Tea" at bounding box center [323, 88] width 77 height 11
click at [360, 87] on input "Kashmiri-Tea" at bounding box center [323, 88] width 77 height 11
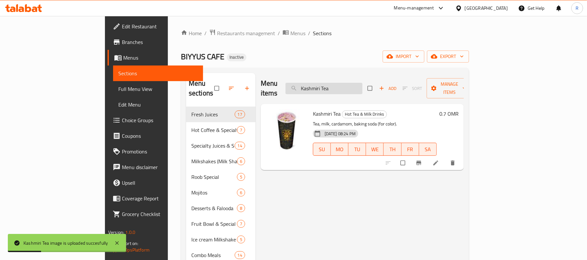
click at [362, 85] on input "Kashmiri Tea" at bounding box center [323, 88] width 77 height 11
paste input "haleej-Burger"
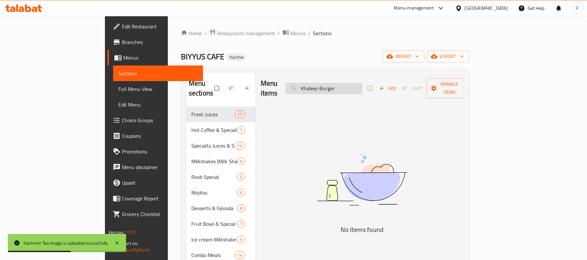
click at [354, 84] on input "Khaleej-Burger" at bounding box center [323, 88] width 77 height 11
click at [357, 83] on input "Khaleej-Burger" at bounding box center [323, 88] width 77 height 11
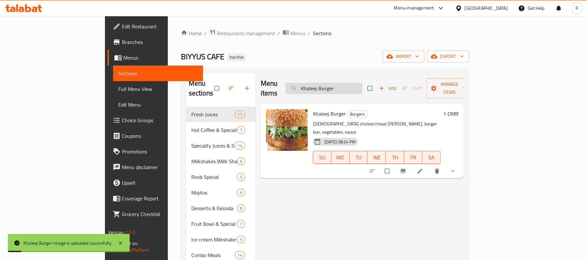
click at [385, 90] on div "Menu items Khaleej Burger Add Sort Manage items" at bounding box center [362, 88] width 203 height 31
click at [362, 88] on input "Khaleej Burger" at bounding box center [323, 88] width 77 height 11
paste input "unafa-Creame-Cheese"
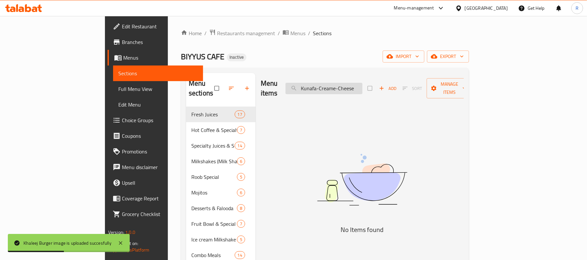
click at [355, 84] on input "Kunafa-Creame-Cheese" at bounding box center [323, 88] width 77 height 11
click at [362, 85] on input "Kunafa Creame-Cheese" at bounding box center [323, 88] width 77 height 11
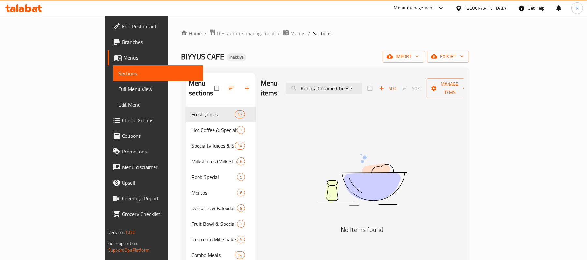
drag, startPoint x: 391, startPoint y: 81, endPoint x: 371, endPoint y: 90, distance: 22.2
click at [371, 90] on div "Menu items Kunafa Creame Cheese Add Sort Manage items" at bounding box center [362, 88] width 203 height 31
drag, startPoint x: 374, startPoint y: 87, endPoint x: 353, endPoint y: 92, distance: 21.3
click at [353, 92] on div "Menu items Kunafa Creame Add Sort Manage items" at bounding box center [362, 88] width 203 height 31
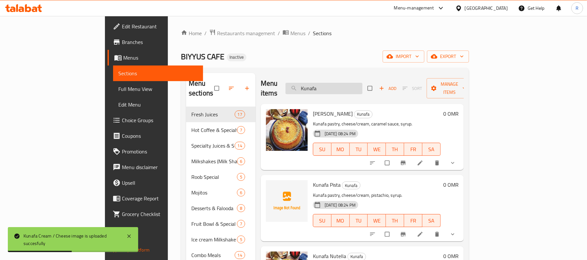
click at [362, 83] on input "Kunafa" at bounding box center [323, 88] width 77 height 11
paste input "-Pista"
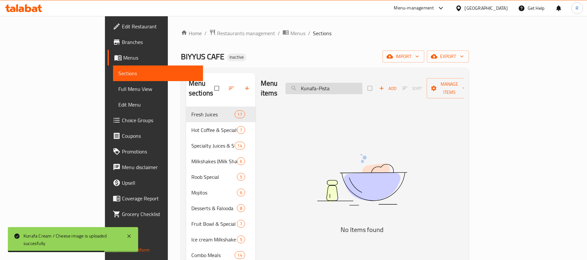
click at [356, 83] on input "Kunafa-Pista" at bounding box center [323, 88] width 77 height 11
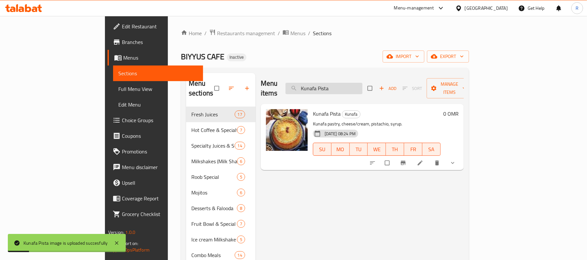
click at [362, 83] on input "Kunafa Pista" at bounding box center [323, 88] width 77 height 11
paste input "Labneh-Regag"
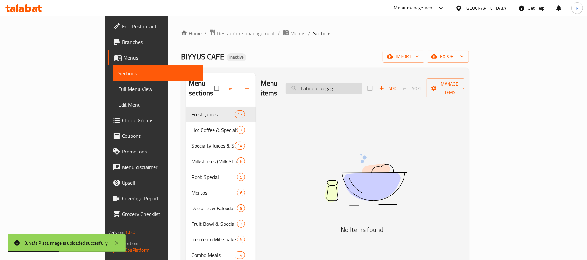
click at [357, 86] on input "Labneh-Regag" at bounding box center [323, 88] width 77 height 11
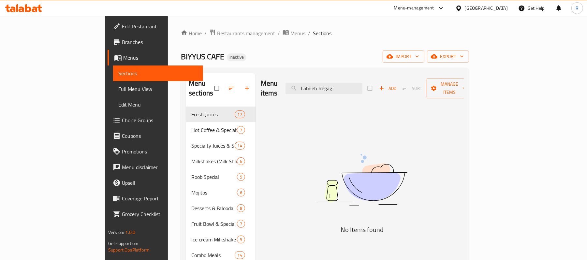
drag, startPoint x: 356, startPoint y: 86, endPoint x: 330, endPoint y: 92, distance: 26.4
click at [330, 92] on div "Menu items Labneh Regag Add Sort Manage items" at bounding box center [362, 88] width 203 height 31
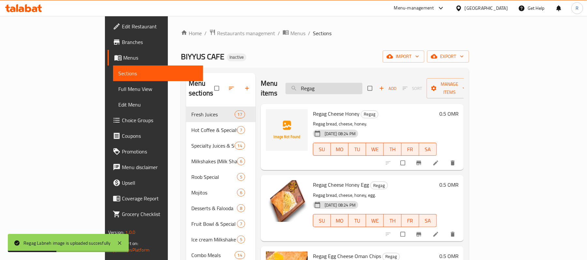
click at [362, 83] on input "Regag" at bounding box center [323, 88] width 77 height 11
paste input "Lemon-Combo"
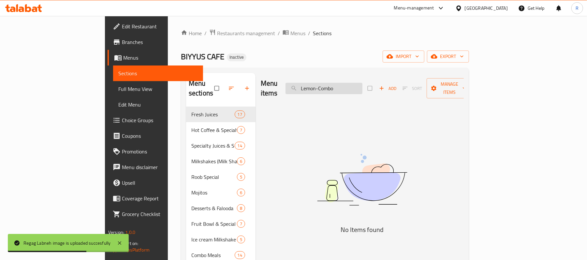
click at [352, 87] on input "Lemon-Combo" at bounding box center [323, 88] width 77 height 11
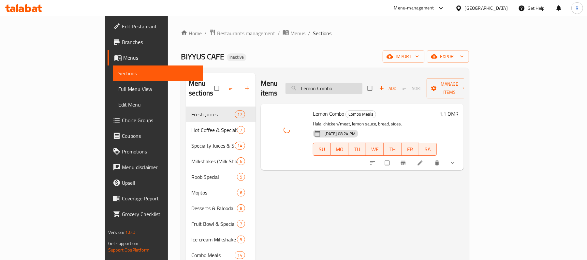
click at [362, 83] on input "Lemon Combo" at bounding box center [323, 88] width 77 height 11
paste input "-Mint"
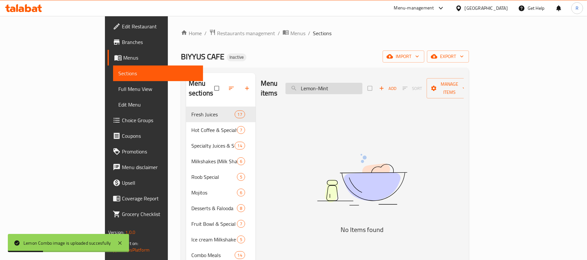
click at [356, 83] on input "Lemon-Mint" at bounding box center [323, 88] width 77 height 11
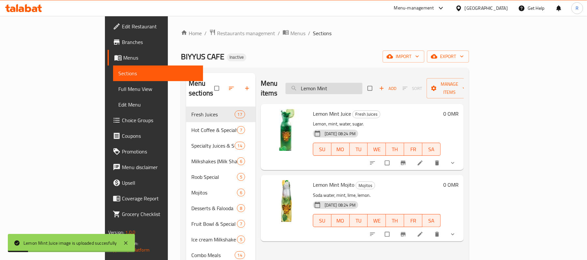
click at [362, 84] on input "Lemon Mint" at bounding box center [323, 88] width 77 height 11
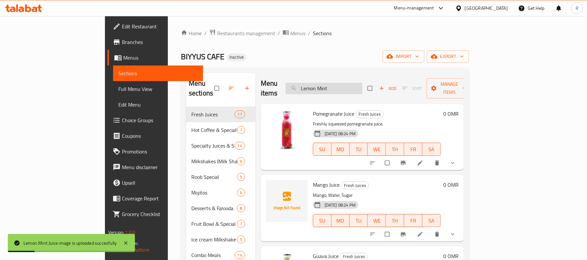
click at [362, 84] on input "Lemon Mint" at bounding box center [323, 88] width 77 height 11
paste input "xus"
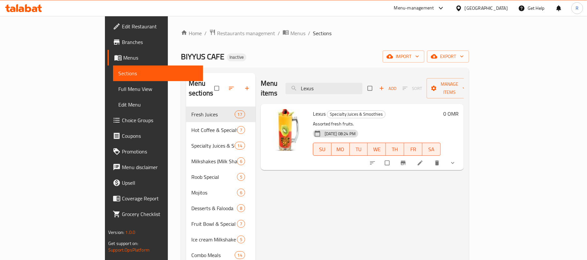
click at [362, 84] on input "Lexus" at bounding box center [323, 88] width 77 height 11
paste input "Mango"
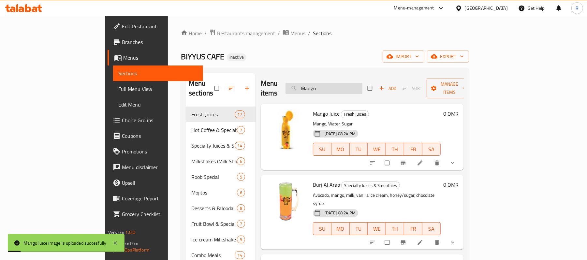
click at [360, 85] on input "Mango" at bounding box center [323, 88] width 77 height 11
paste input "-[PERSON_NAME]"
click at [355, 87] on input "Mango-[PERSON_NAME]" at bounding box center [323, 88] width 77 height 11
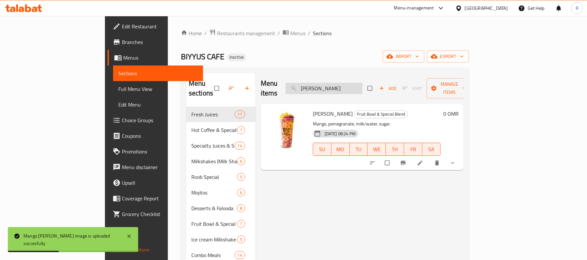
click at [362, 83] on input "[PERSON_NAME]" at bounding box center [323, 88] width 77 height 11
paste input "ple Waffle"
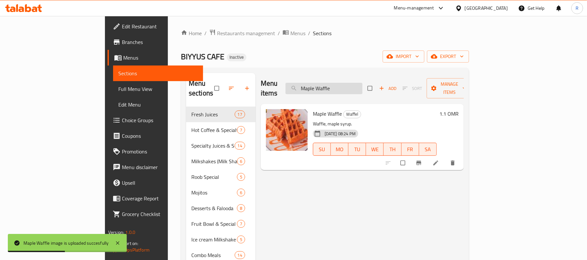
click at [362, 86] on input "Maple Waffle" at bounding box center [323, 88] width 77 height 11
paste input "thafi-Combo"
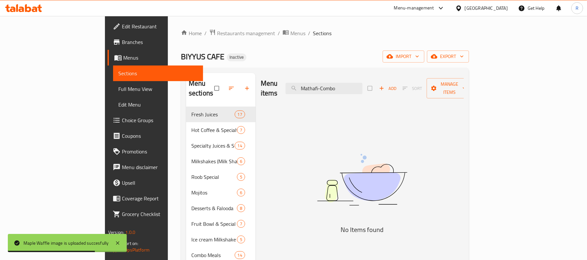
drag, startPoint x: 357, startPoint y: 83, endPoint x: 362, endPoint y: 90, distance: 8.4
click at [357, 83] on input "Mathafi-Combo" at bounding box center [323, 88] width 77 height 11
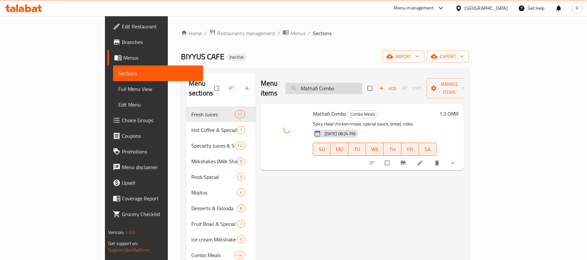
click at [362, 83] on input "Mathafi Combo" at bounding box center [323, 88] width 77 height 11
paste input "ega-[PERSON_NAME]"
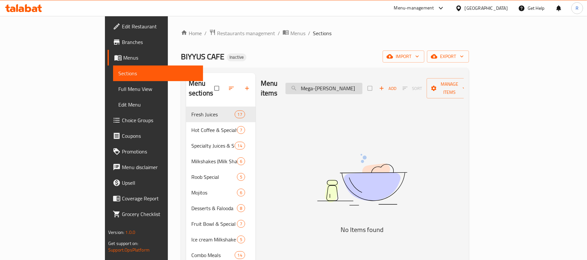
click at [353, 87] on input "Mega-[PERSON_NAME]" at bounding box center [323, 88] width 77 height 11
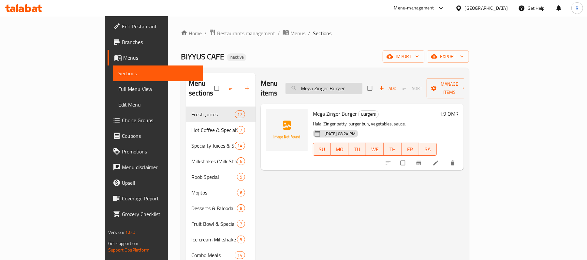
click at [362, 85] on input "Mega Zinger Burger" at bounding box center [323, 88] width 77 height 11
paste input "ix Waffle (3 Items)"
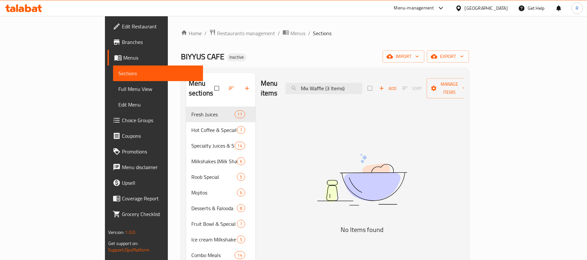
drag, startPoint x: 384, startPoint y: 86, endPoint x: 362, endPoint y: 93, distance: 22.5
click at [362, 93] on div "Menu items Mix Waffle (3 Items) Add Sort Manage items" at bounding box center [362, 88] width 203 height 31
click at [362, 87] on input "Mix Waffle" at bounding box center [323, 88] width 77 height 11
paste input "Mixed-Fruit"
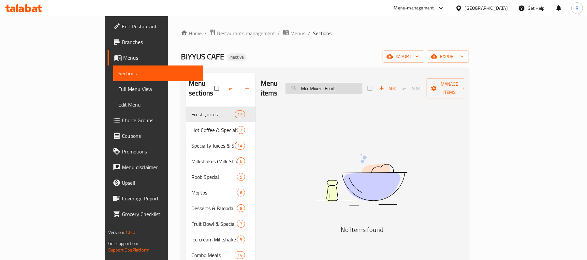
click at [362, 83] on input "Mix Mixed-Fruit" at bounding box center [323, 88] width 77 height 11
paste input "search"
click at [354, 86] on input "Mixed-Fruit" at bounding box center [323, 88] width 77 height 11
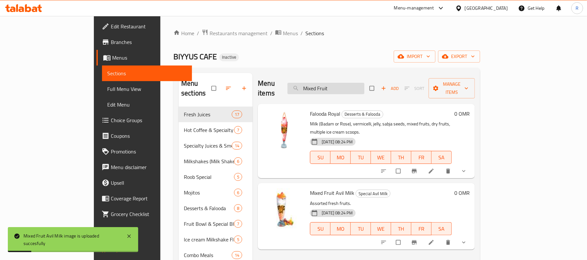
click at [364, 83] on input "Mixed Fruit" at bounding box center [325, 88] width 77 height 11
paste input "uscat-Special-Club"
click at [358, 83] on input "Muscat-Special-Club" at bounding box center [325, 88] width 77 height 11
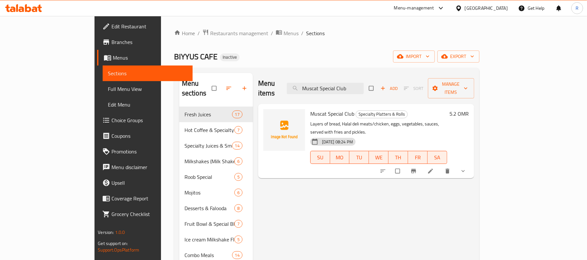
type input "Muscat Special Club"
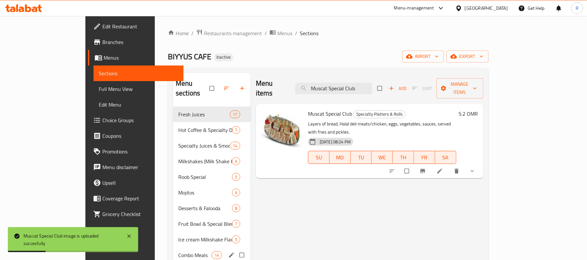
click at [236, 249] on input "Menu sections" at bounding box center [243, 255] width 14 height 12
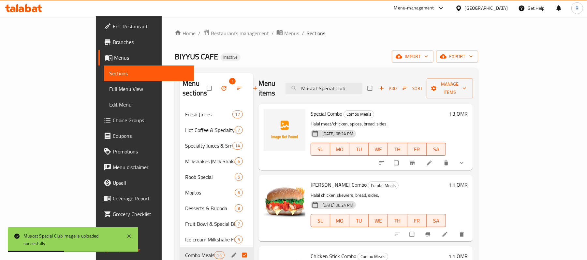
click at [238, 249] on input "Menu sections" at bounding box center [245, 255] width 14 height 12
checkbox input "false"
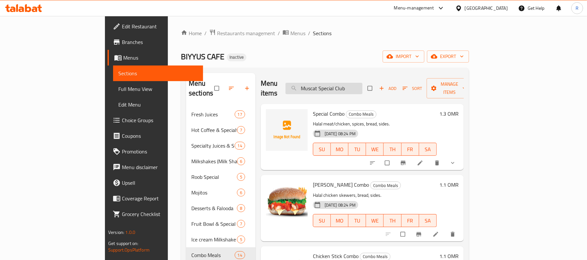
click at [362, 88] on input "Muscat Special Club" at bounding box center [323, 88] width 77 height 11
paste input "Nutella-Poratta"
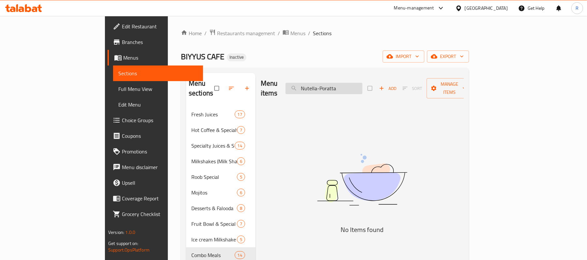
click at [352, 86] on input "Nutella-Poratta" at bounding box center [323, 88] width 77 height 11
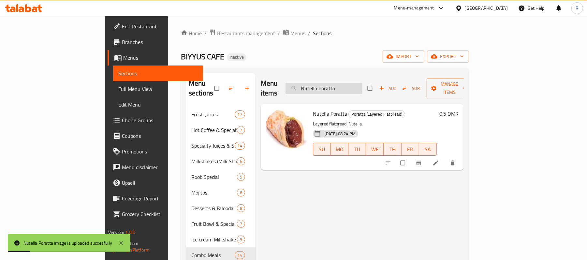
click at [362, 89] on input "Nutella Poratta" at bounding box center [323, 88] width 77 height 11
paste input "-Waffle"
click at [355, 88] on input "Nutella-Waffle" at bounding box center [323, 88] width 77 height 11
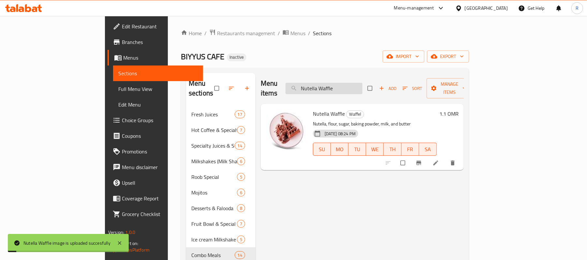
click at [362, 86] on input "Nutella Waffle" at bounding box center [323, 88] width 77 height 11
paste input "Oreo Butterscotch_"
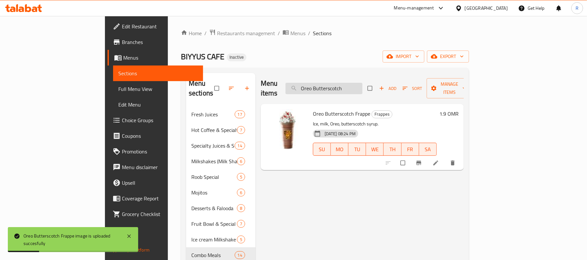
click at [362, 86] on input "Oreo Butterscotch" at bounding box center [323, 88] width 77 height 11
paste input "Vanilla Chocolate"
click at [362, 84] on input "Oreo Vanilla Chocolate" at bounding box center [323, 88] width 77 height 11
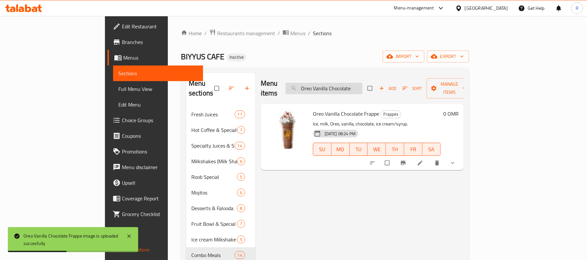
click at [362, 84] on input "Oreo Vanilla Chocolate" at bounding box center [323, 88] width 77 height 11
paste input "Papaya"
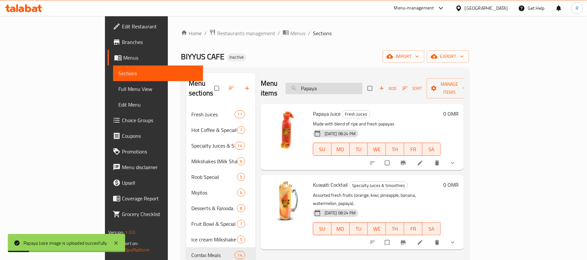
click at [356, 85] on input "Papaya" at bounding box center [323, 88] width 77 height 11
paste input "ineapple"
click at [355, 84] on input "Pineapple" at bounding box center [323, 88] width 77 height 11
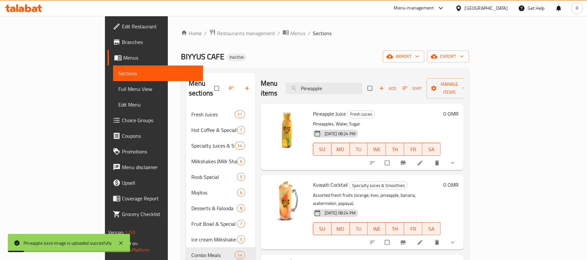
paste input "-Bricks"
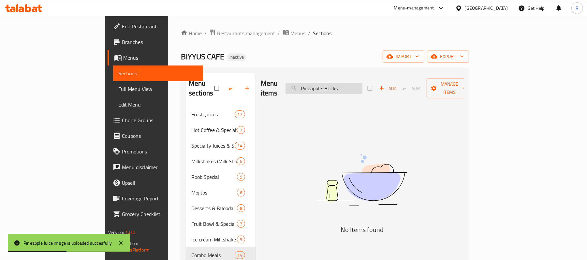
click at [361, 84] on input "Pineapple-Bricks" at bounding box center [323, 88] width 77 height 11
drag, startPoint x: 377, startPoint y: 86, endPoint x: 359, endPoint y: 91, distance: 18.5
click at [359, 91] on div "Menu items Pineapple Bricks Add Sort Manage items" at bounding box center [362, 88] width 203 height 31
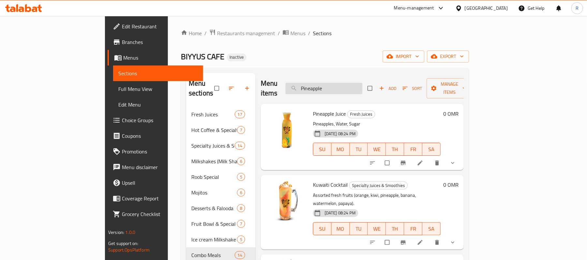
click at [362, 83] on input "Pineapple" at bounding box center [323, 88] width 77 height 11
paste input "pomegranate-mojito"
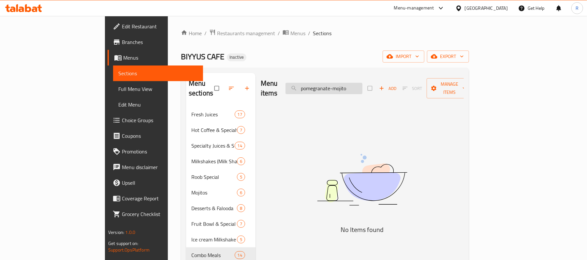
click at [362, 85] on input "pomegranate-mojito" at bounding box center [323, 88] width 77 height 11
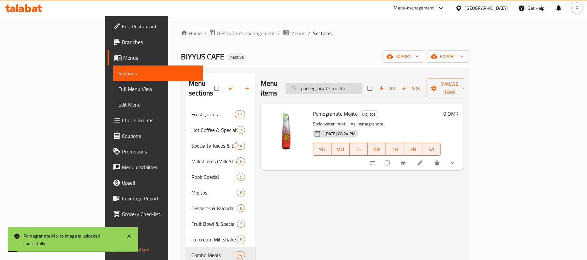
click at [362, 83] on input "pomegranate mojito" at bounding box center [323, 88] width 77 height 11
paste input "Potato-Net"
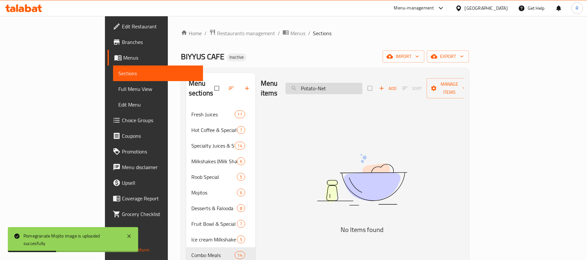
click at [355, 85] on input "Potato-Net" at bounding box center [323, 88] width 77 height 11
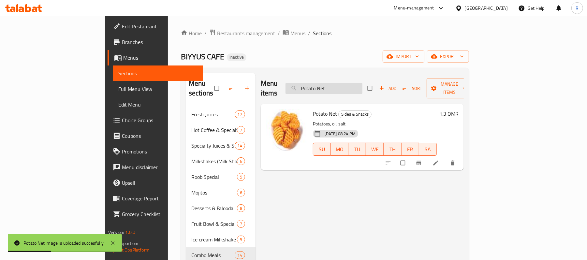
click at [362, 83] on input "Potato Net" at bounding box center [323, 88] width 77 height 11
paste input "prawns-noodles"
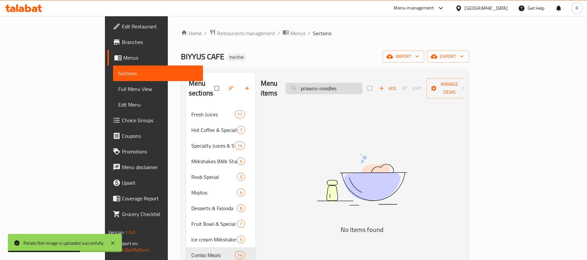
click at [357, 86] on input "prawns-noodles" at bounding box center [323, 88] width 77 height 11
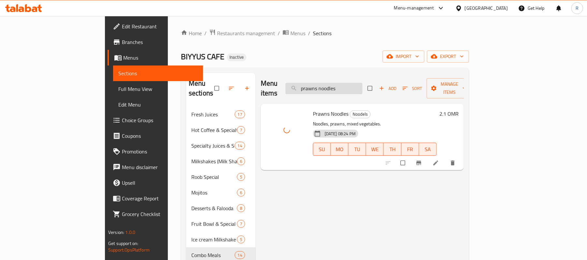
click at [362, 83] on input "prawns noodles" at bounding box center [323, 88] width 77 height 11
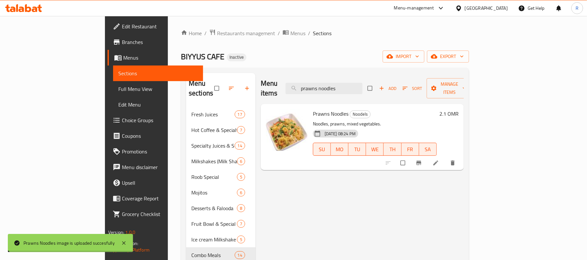
paste input "Prawns-Pasta"
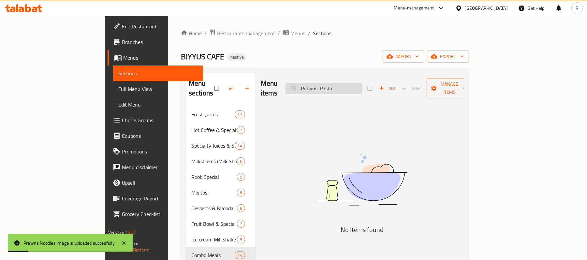
click at [355, 88] on input "Prawns-Pasta" at bounding box center [323, 88] width 77 height 11
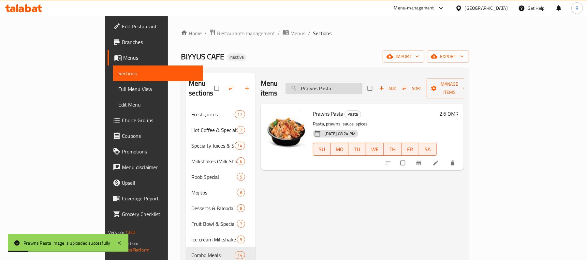
click at [362, 83] on input "Prawns Pasta" at bounding box center [323, 88] width 77 height 11
paste input "Red-Pasta-Chi.-Beef"
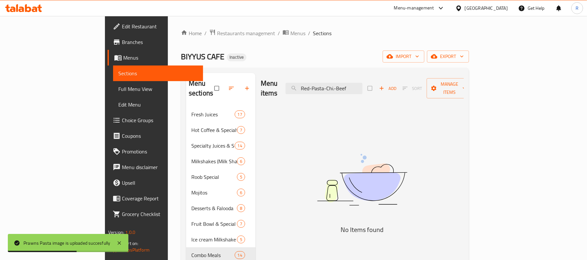
drag, startPoint x: 389, startPoint y: 83, endPoint x: 349, endPoint y: 98, distance: 42.2
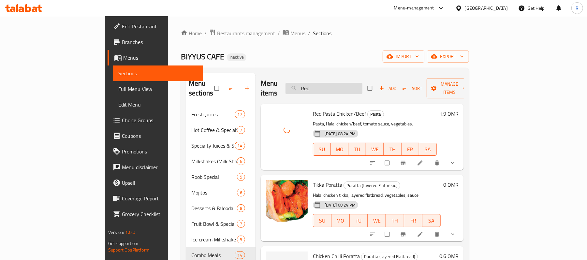
click at [349, 87] on input "Red" at bounding box center [323, 88] width 77 height 11
paste input "roob Mango"
click at [350, 85] on input "Redroob Mango" at bounding box center [323, 88] width 77 height 11
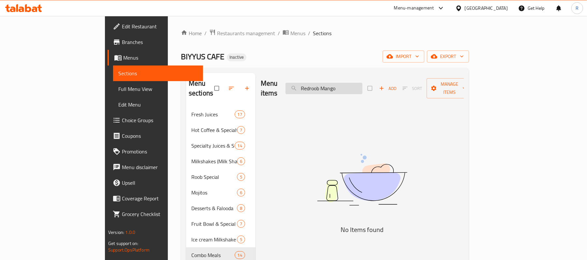
paste input "roob Mango"
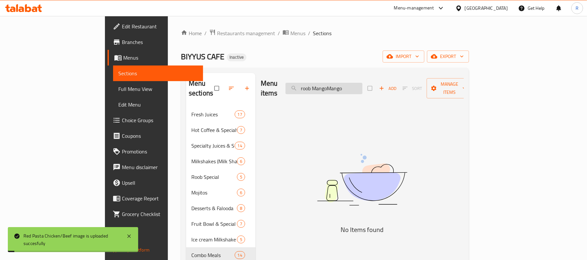
click at [350, 85] on input "roob MangoMango" at bounding box center [323, 88] width 77 height 11
paste input "search"
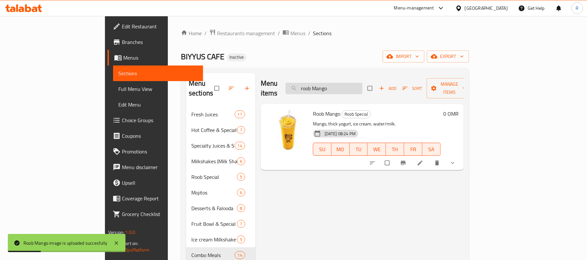
click at [362, 84] on input "roob Mango" at bounding box center [323, 88] width 77 height 11
paste input "-[PERSON_NAME]"
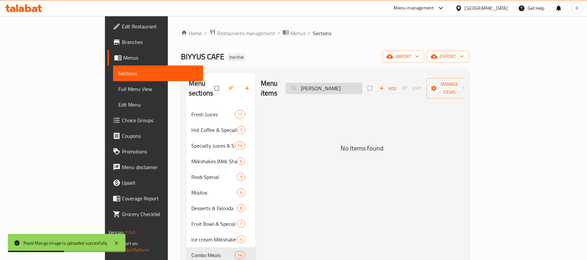
click at [353, 89] on input "[PERSON_NAME]" at bounding box center [323, 88] width 77 height 11
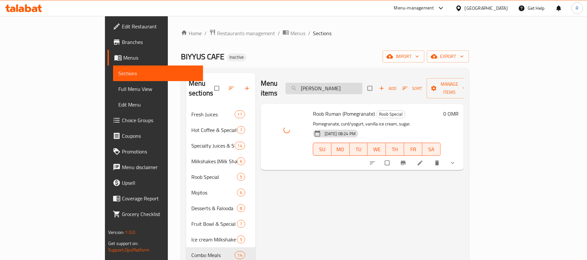
click at [362, 89] on input "[PERSON_NAME]" at bounding box center [323, 88] width 77 height 11
paste input "Royal-Beef-Burger"
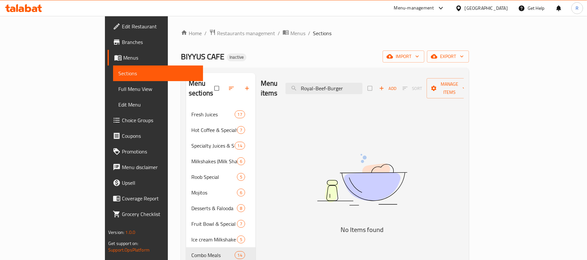
drag, startPoint x: 386, startPoint y: 84, endPoint x: 350, endPoint y: 95, distance: 37.7
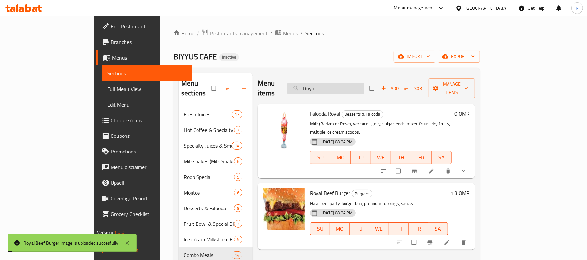
click at [364, 83] on input "Royal" at bounding box center [325, 88] width 77 height 11
paste input "uman-Salad"
click at [355, 85] on input "[PERSON_NAME]-Salad" at bounding box center [325, 88] width 77 height 11
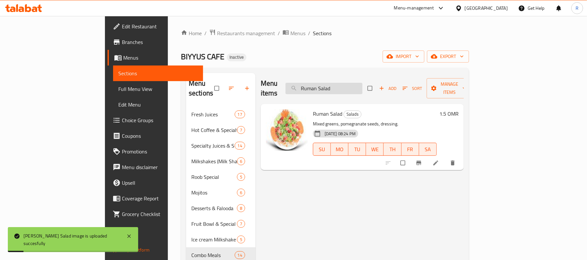
click at [362, 84] on input "Ruman Salad" at bounding box center [323, 88] width 77 height 11
paste
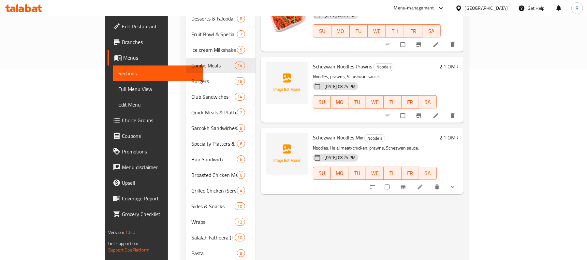
scroll to position [217, 0]
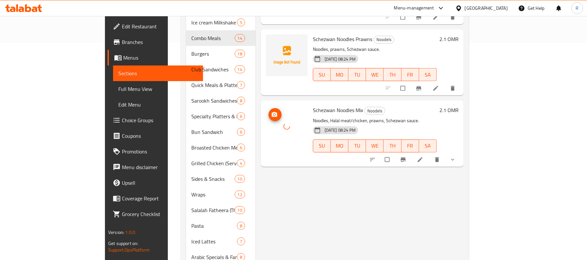
drag, startPoint x: 4, startPoint y: 202, endPoint x: 270, endPoint y: 124, distance: 276.8
click at [270, 124] on div at bounding box center [287, 127] width 42 height 42
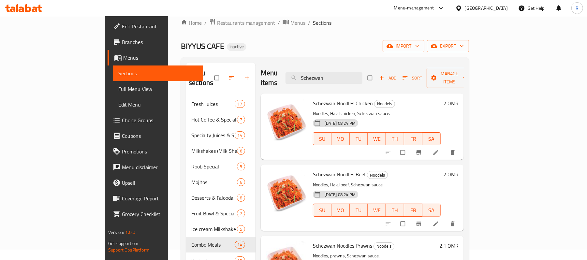
scroll to position [0, 0]
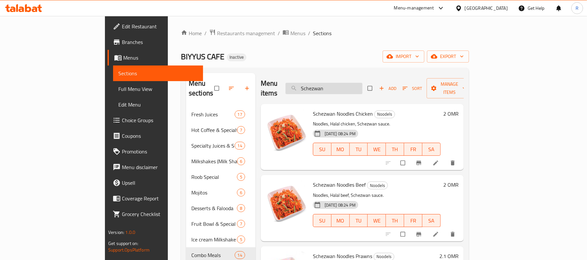
click at [362, 86] on input "Schezwan" at bounding box center [323, 88] width 77 height 11
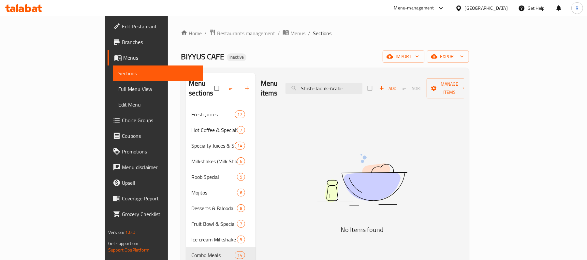
drag, startPoint x: 384, startPoint y: 87, endPoint x: 352, endPoint y: 95, distance: 32.9
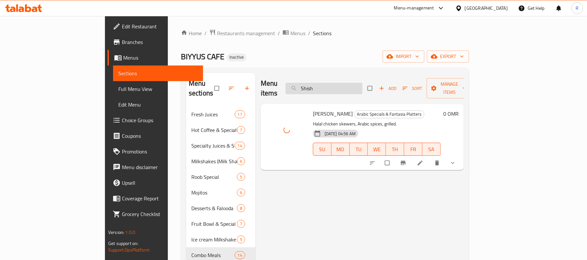
click at [356, 84] on input "Shish" at bounding box center [323, 88] width 77 height 11
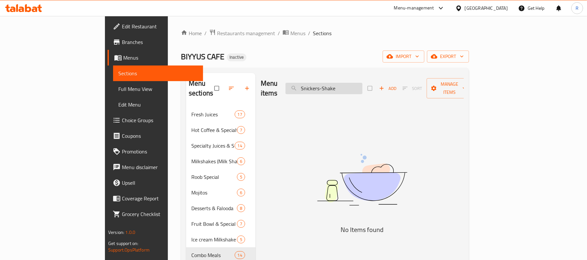
click at [356, 85] on input "Snickers-Shake" at bounding box center [323, 88] width 77 height 11
drag, startPoint x: 373, startPoint y: 84, endPoint x: 356, endPoint y: 90, distance: 18.5
click at [356, 90] on div "Menu items Snickers Shake Add Sort Manage items" at bounding box center [362, 88] width 203 height 31
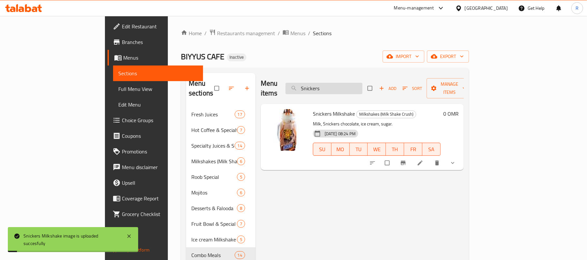
click at [362, 83] on input "Snickers" at bounding box center [323, 88] width 77 height 11
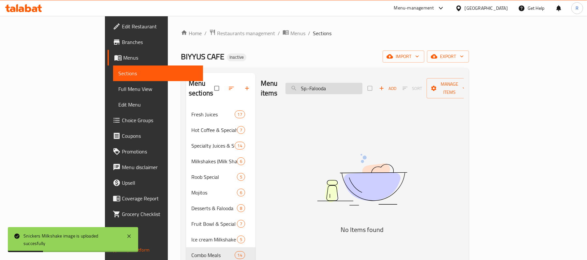
click at [346, 84] on input "Sp.-Falooda" at bounding box center [323, 88] width 77 height 11
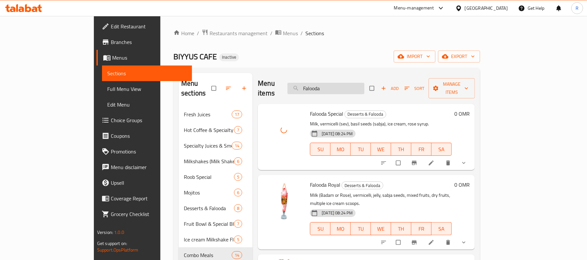
click at [357, 83] on input "Falooda" at bounding box center [325, 88] width 77 height 11
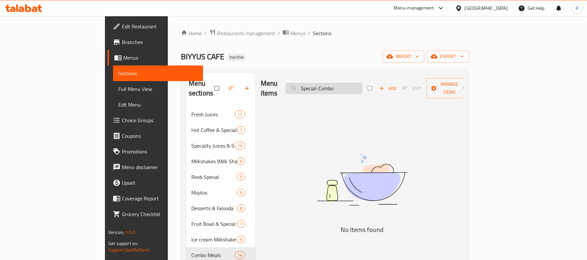
click at [356, 85] on input "Special-Combo" at bounding box center [323, 88] width 77 height 11
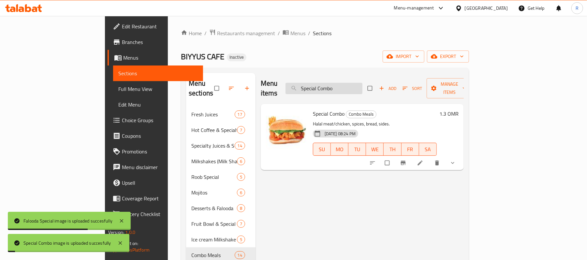
click at [362, 88] on input "Special Combo" at bounding box center [323, 88] width 77 height 11
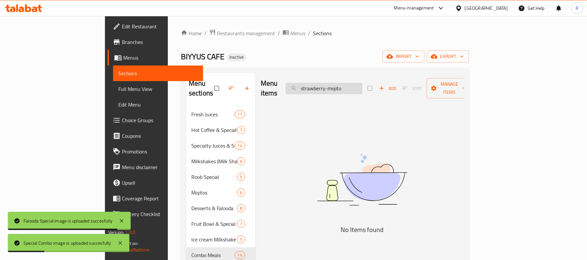
click at [362, 87] on input "strawberry-mojito" at bounding box center [323, 88] width 77 height 11
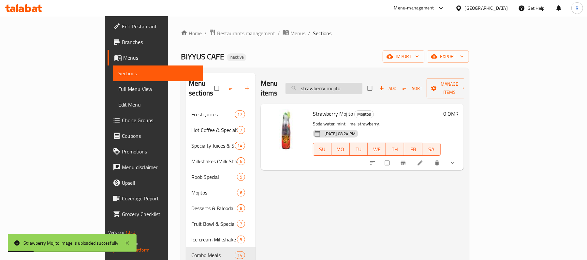
click at [362, 83] on input "strawberry mojito" at bounding box center [323, 88] width 77 height 11
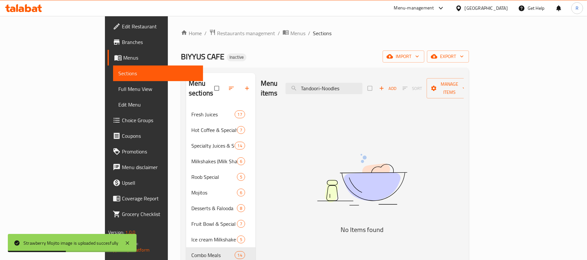
drag, startPoint x: 360, startPoint y: 85, endPoint x: 359, endPoint y: 91, distance: 5.7
click at [360, 85] on input "Tandoori-Noodles" at bounding box center [323, 88] width 77 height 11
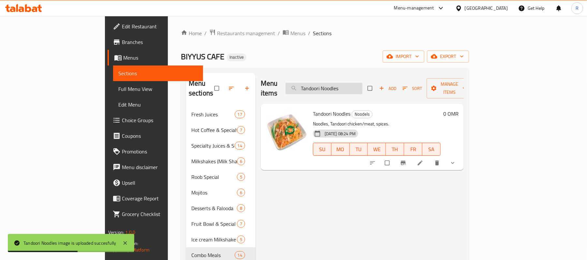
click at [362, 83] on input "Tandoori Noodles" at bounding box center [323, 88] width 77 height 11
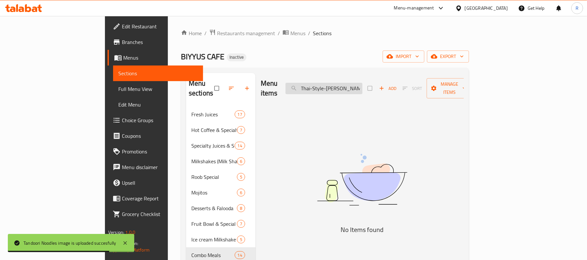
click at [350, 83] on input "Thai-Style-[PERSON_NAME]-Wrap" at bounding box center [323, 88] width 77 height 11
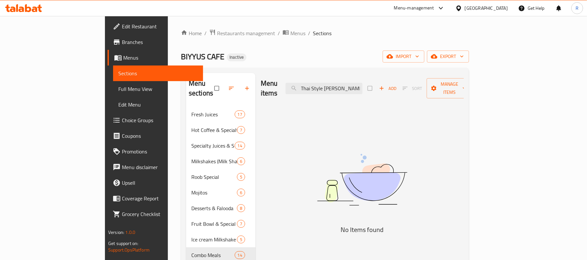
drag, startPoint x: 398, startPoint y: 81, endPoint x: 361, endPoint y: 92, distance: 37.6
click at [361, 92] on div "Menu items Thai Style [PERSON_NAME] Wrap Add Sort Manage items" at bounding box center [362, 88] width 203 height 31
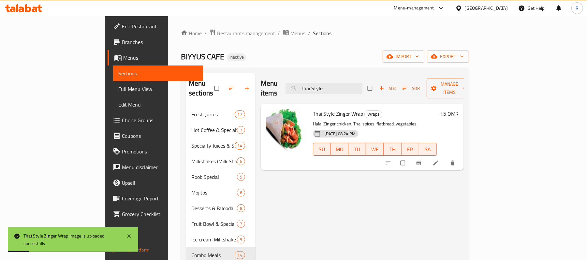
click at [385, 78] on div "Menu items Thai Style Add Sort Manage items" at bounding box center [362, 88] width 203 height 31
click at [362, 85] on input "Thai Style" at bounding box center [323, 88] width 77 height 11
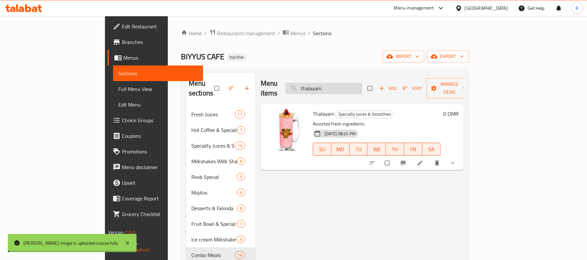
click at [362, 86] on input "thalayani" at bounding box center [323, 88] width 77 height 11
click at [353, 84] on input "Tikka-Burger" at bounding box center [323, 88] width 77 height 11
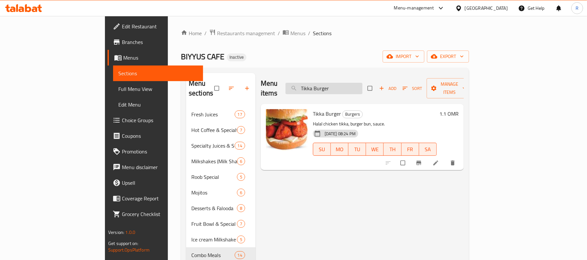
click at [362, 85] on input "Tikka Burger" at bounding box center [323, 88] width 77 height 11
click at [355, 87] on input "Turkish-Coffee" at bounding box center [323, 88] width 77 height 11
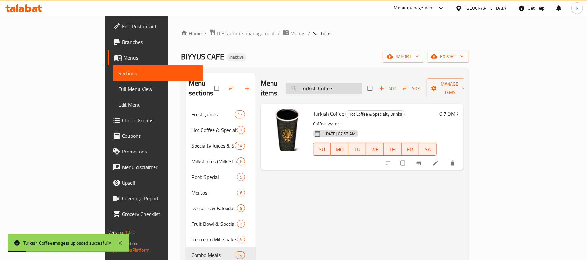
click at [362, 84] on input "Turkish Coffee" at bounding box center [323, 88] width 77 height 11
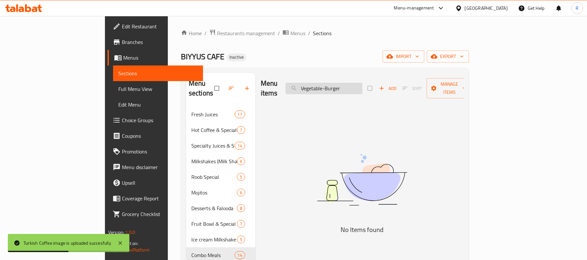
click at [362, 84] on input "Vegetable-Burger" at bounding box center [323, 88] width 77 height 11
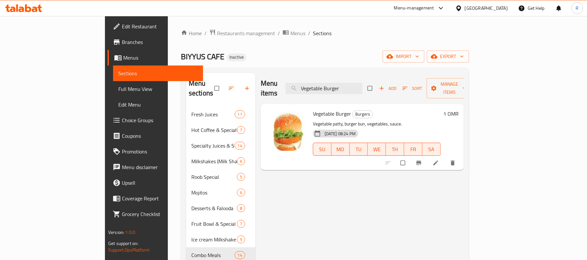
click at [371, 92] on div "Menu items Vegetable Burger Add Sort Manage items" at bounding box center [362, 88] width 203 height 31
click at [362, 83] on input "Vegetable Burger" at bounding box center [323, 88] width 77 height 11
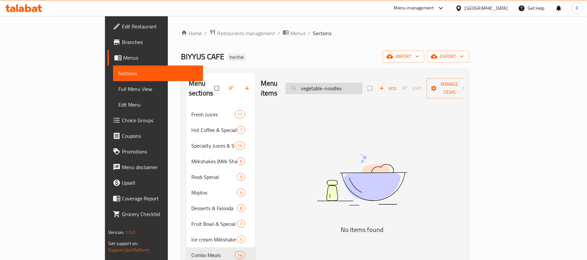
click at [361, 86] on input "vegetable-noodles" at bounding box center [323, 88] width 77 height 11
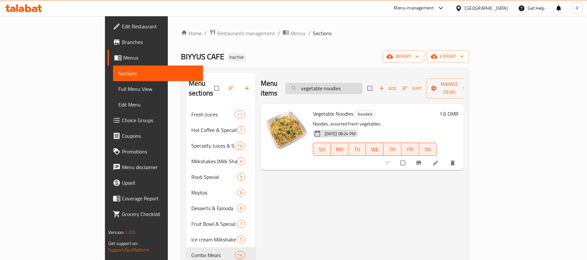
click at [362, 84] on input "vegetable noodles" at bounding box center [323, 88] width 77 height 11
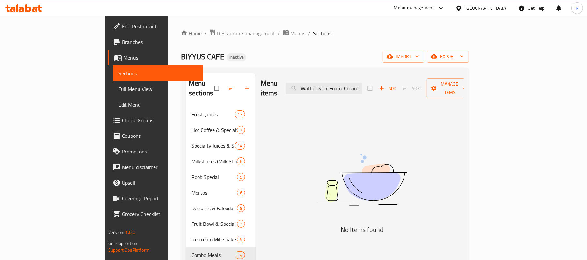
drag, startPoint x: 353, startPoint y: 85, endPoint x: 452, endPoint y: 85, distance: 99.1
click at [450, 85] on div "Menu items Waffle-with-Foam-Cream Add Sort Manage items" at bounding box center [362, 88] width 203 height 31
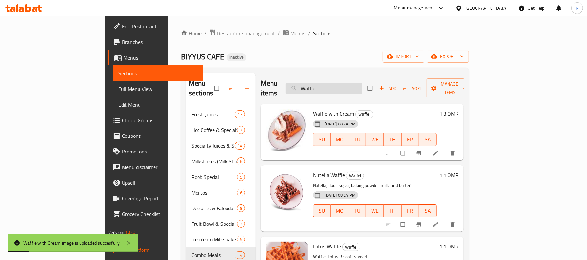
click at [354, 86] on input "Waffle" at bounding box center [323, 88] width 77 height 11
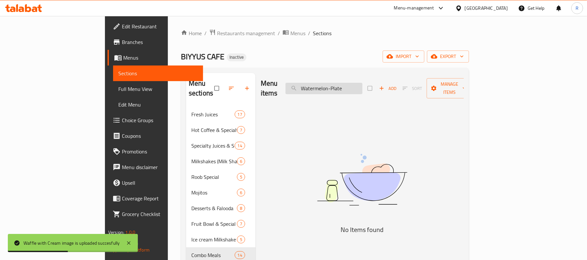
click at [362, 83] on input "Watermelon-Plate" at bounding box center [323, 88] width 77 height 11
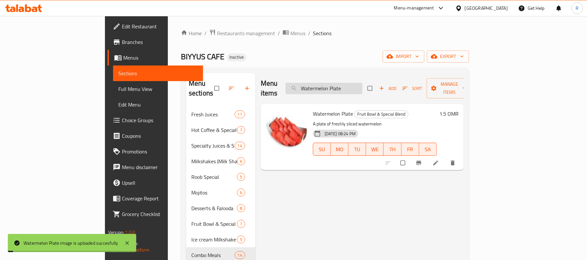
click at [362, 83] on input "Watermelon Plate" at bounding box center [323, 88] width 77 height 11
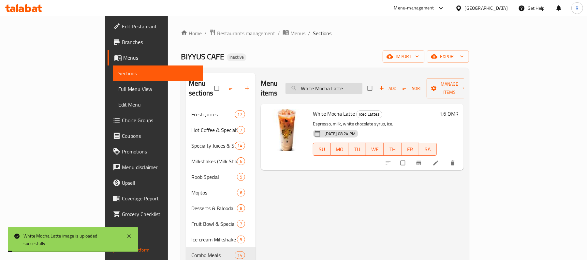
click at [362, 83] on input "White Mocha Latte" at bounding box center [323, 88] width 77 height 11
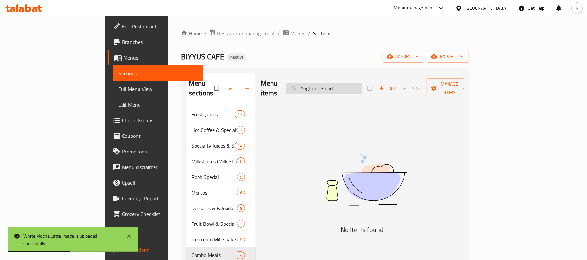
click at [357, 85] on input "Yoghurt-Salad" at bounding box center [323, 88] width 77 height 11
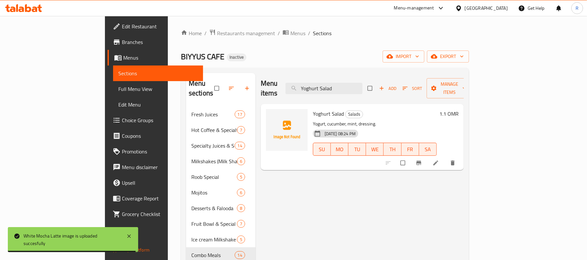
type input "Yoghurt Salad"
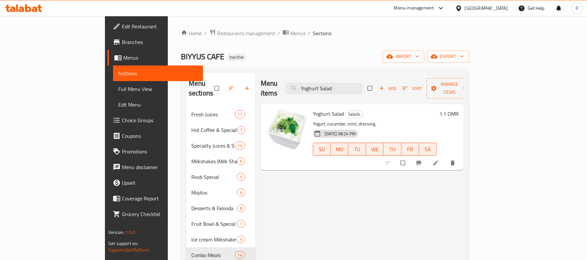
click at [118, 87] on span "Full Menu View" at bounding box center [158, 89] width 80 height 8
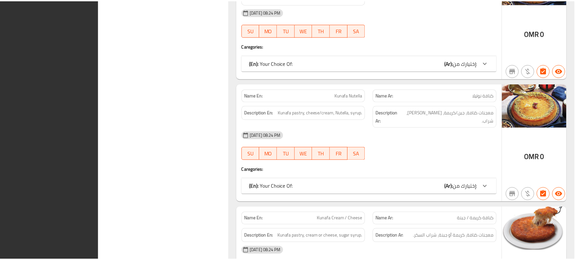
scroll to position [33056, 0]
